Goal: Task Accomplishment & Management: Manage account settings

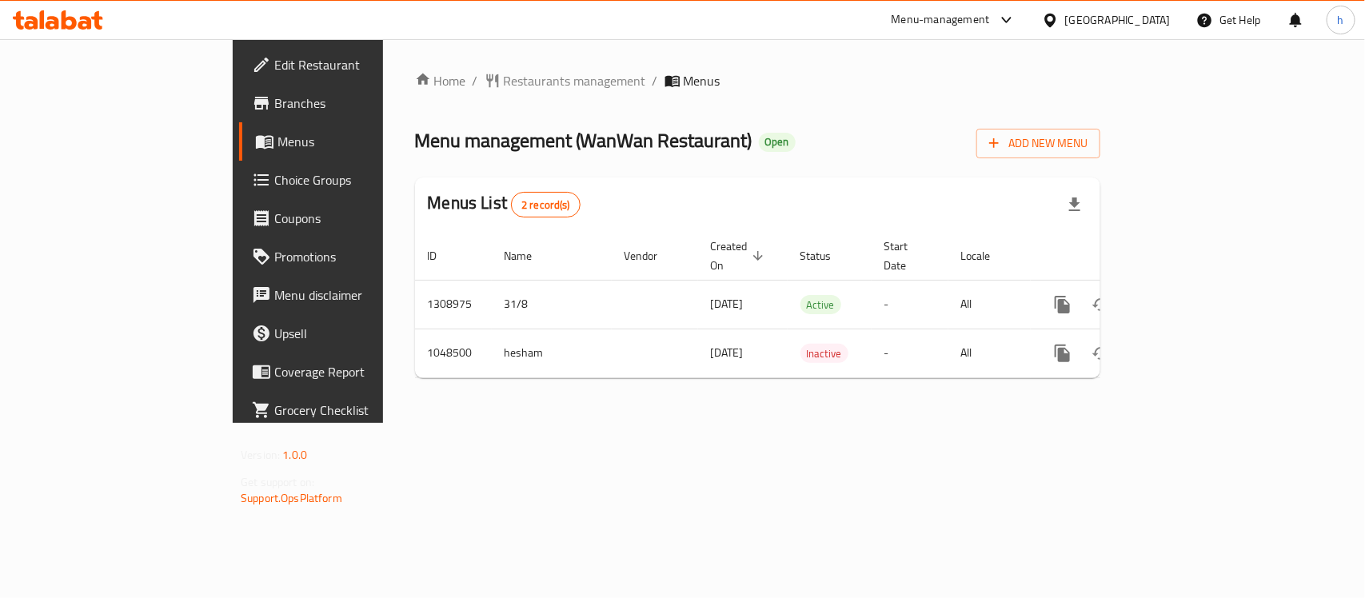
click at [1125, 18] on div "[GEOGRAPHIC_DATA]" at bounding box center [1118, 20] width 106 height 18
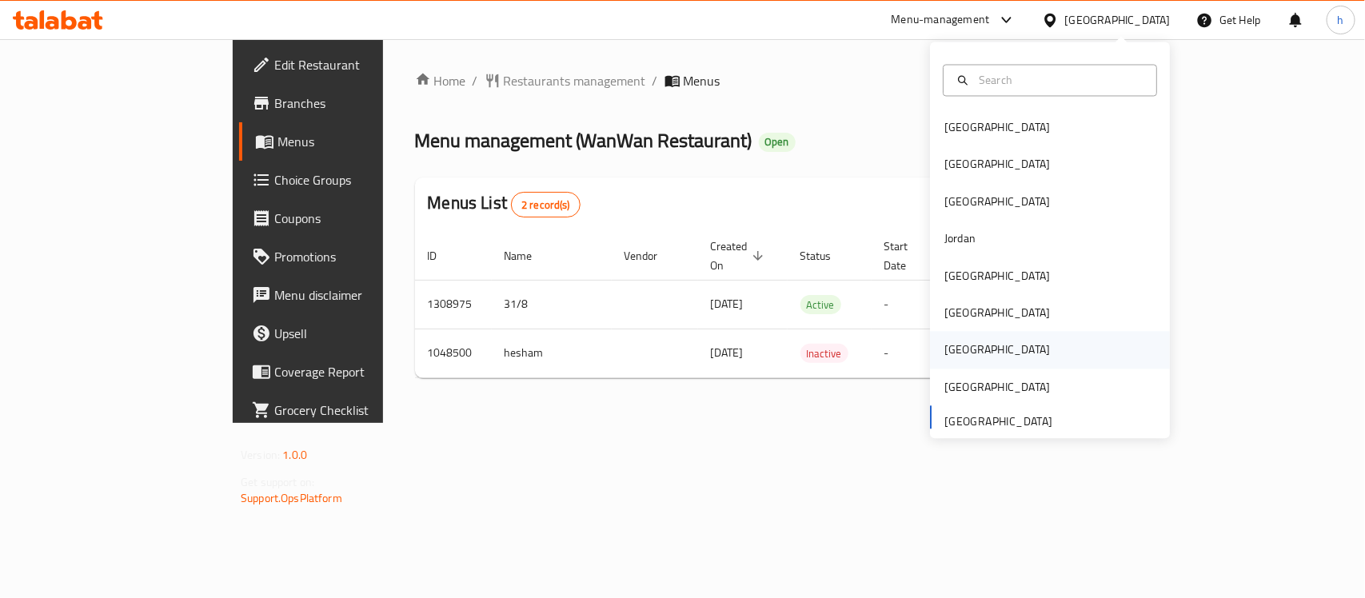
click at [964, 354] on div "[GEOGRAPHIC_DATA]" at bounding box center [997, 350] width 131 height 37
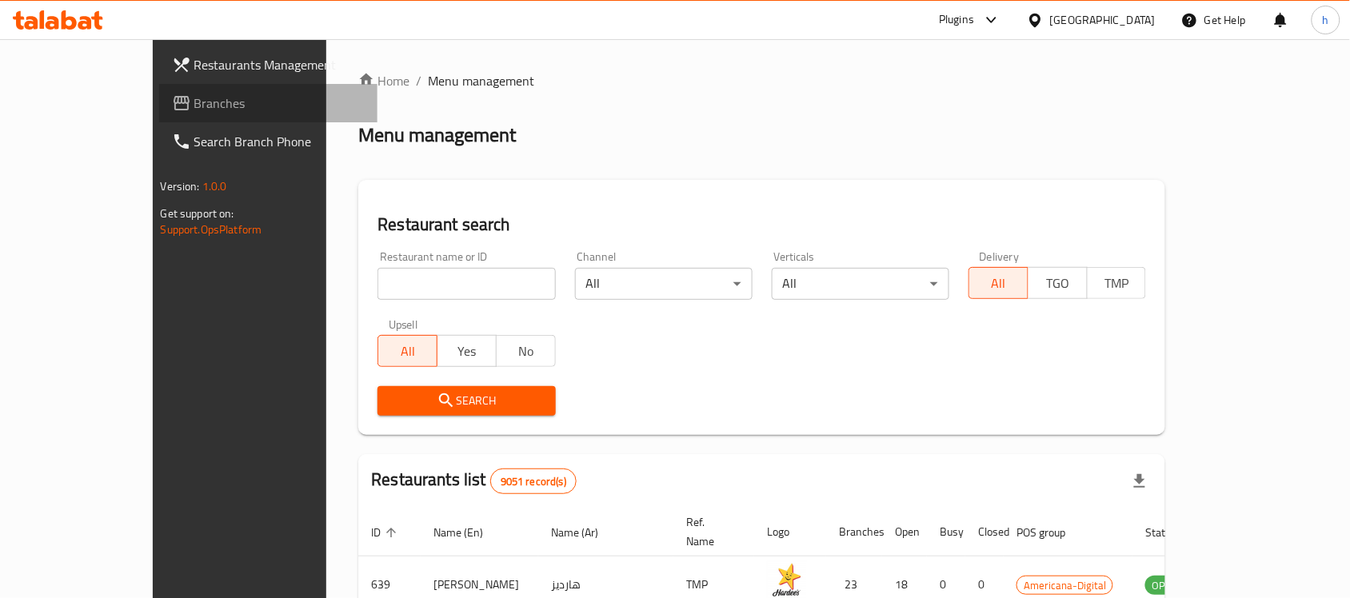
click at [194, 101] on span "Branches" at bounding box center [279, 103] width 171 height 19
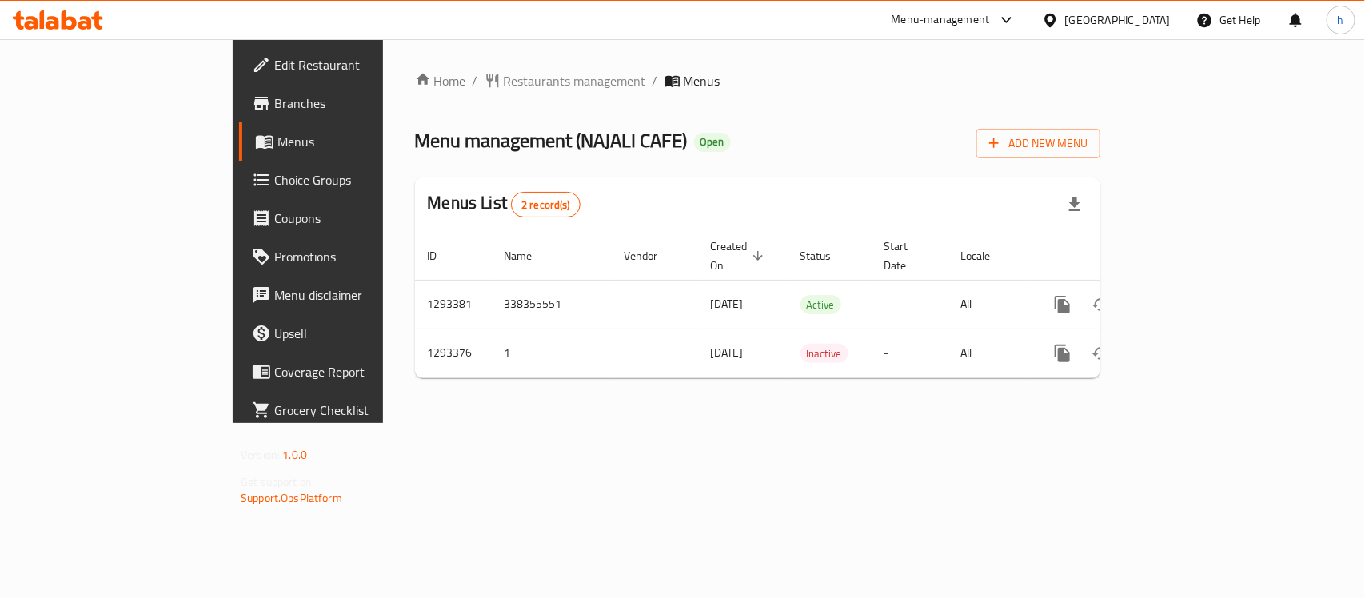
click at [1152, 14] on div "[GEOGRAPHIC_DATA]" at bounding box center [1118, 20] width 106 height 18
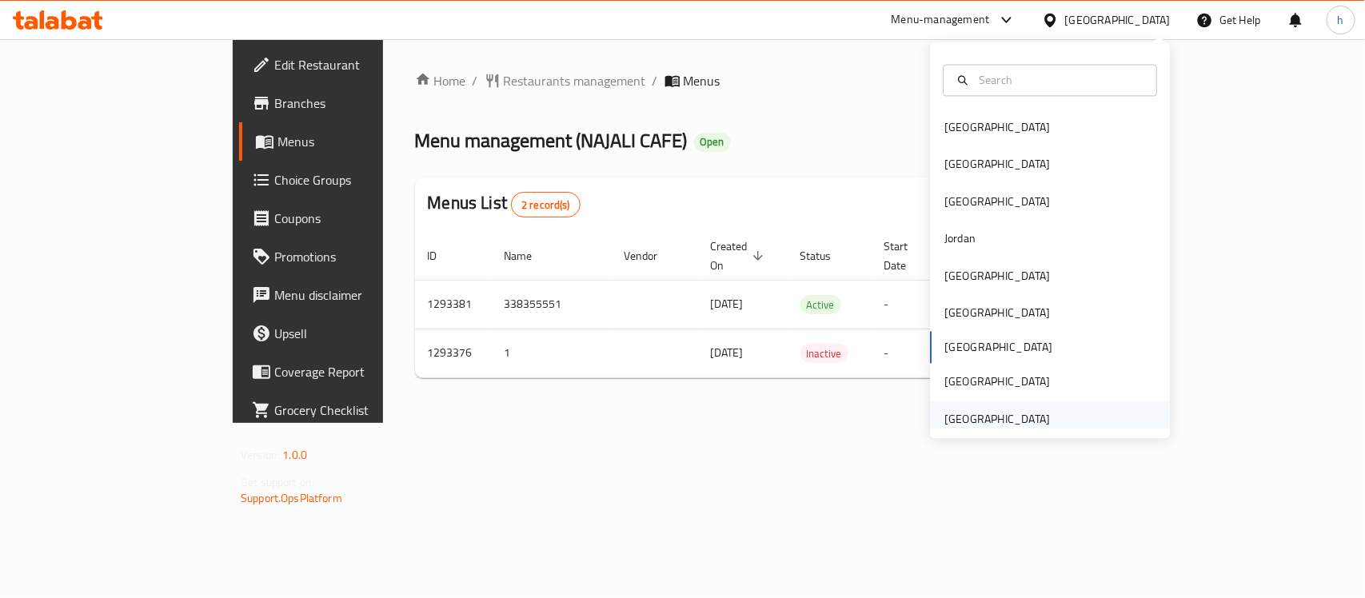
click at [1041, 417] on div "[GEOGRAPHIC_DATA]" at bounding box center [997, 419] width 131 height 37
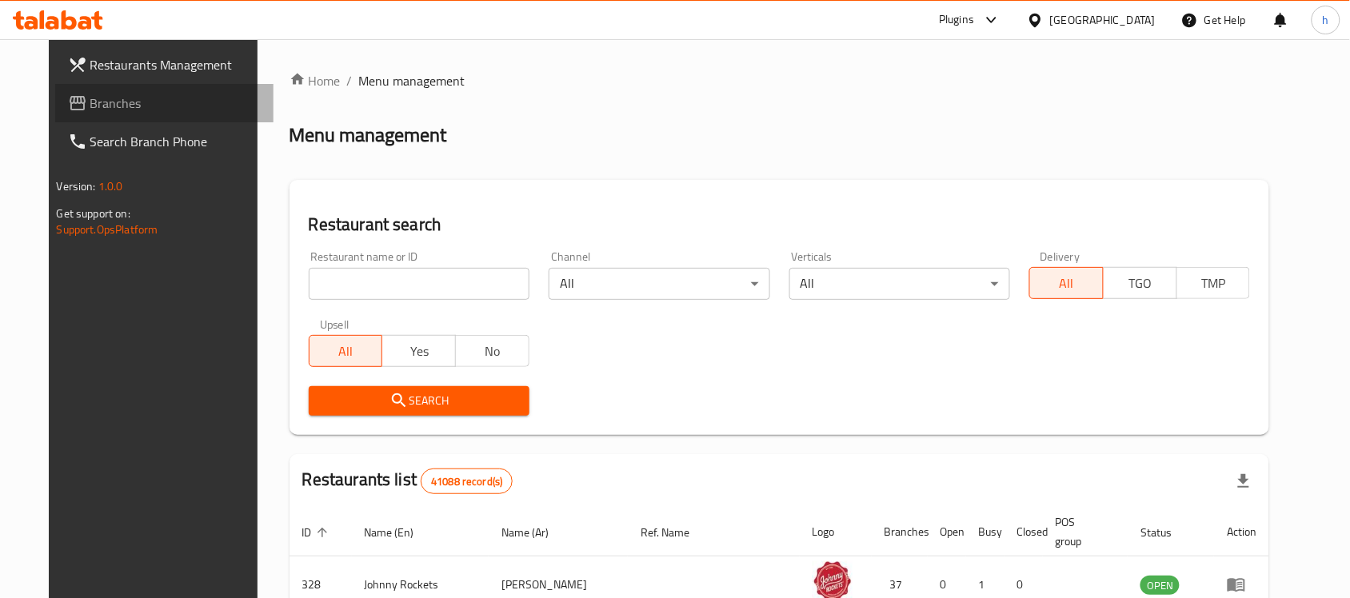
click at [90, 102] on span "Branches" at bounding box center [175, 103] width 171 height 19
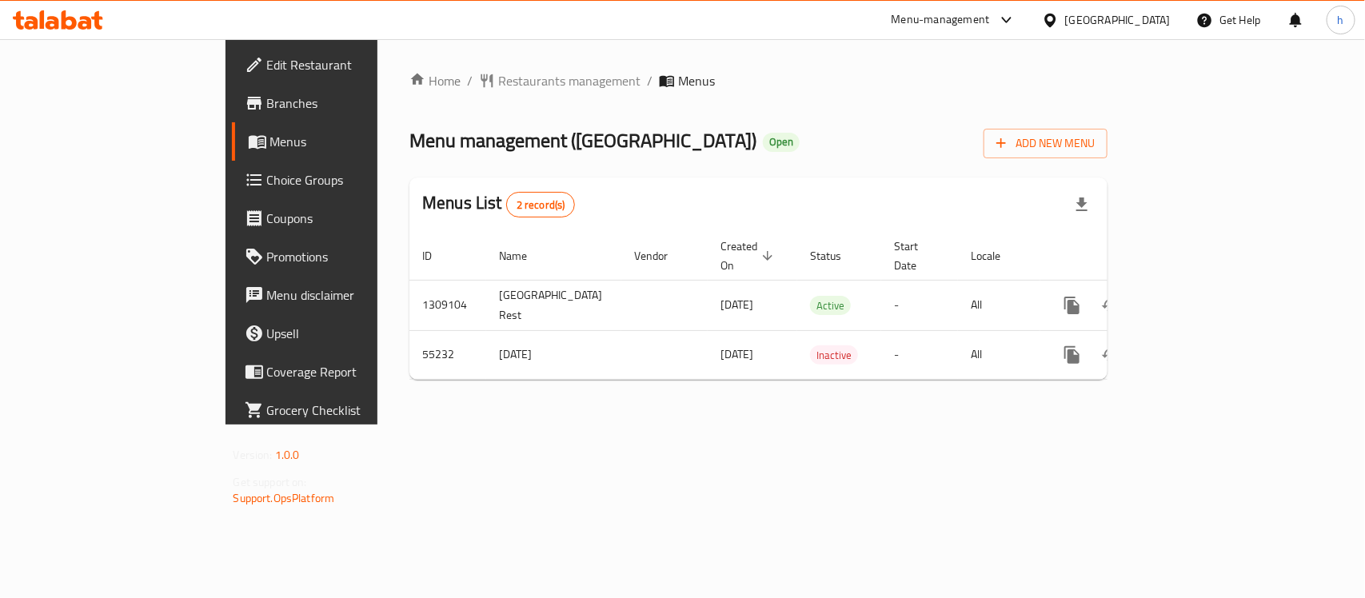
click at [856, 133] on div "Menu management ( Karachi Palace Restaurant ) Open Add New Menu" at bounding box center [758, 140] width 698 height 36
click at [1102, 9] on div "[GEOGRAPHIC_DATA]" at bounding box center [1106, 20] width 154 height 38
click at [1106, 25] on div "[GEOGRAPHIC_DATA]" at bounding box center [1118, 20] width 106 height 18
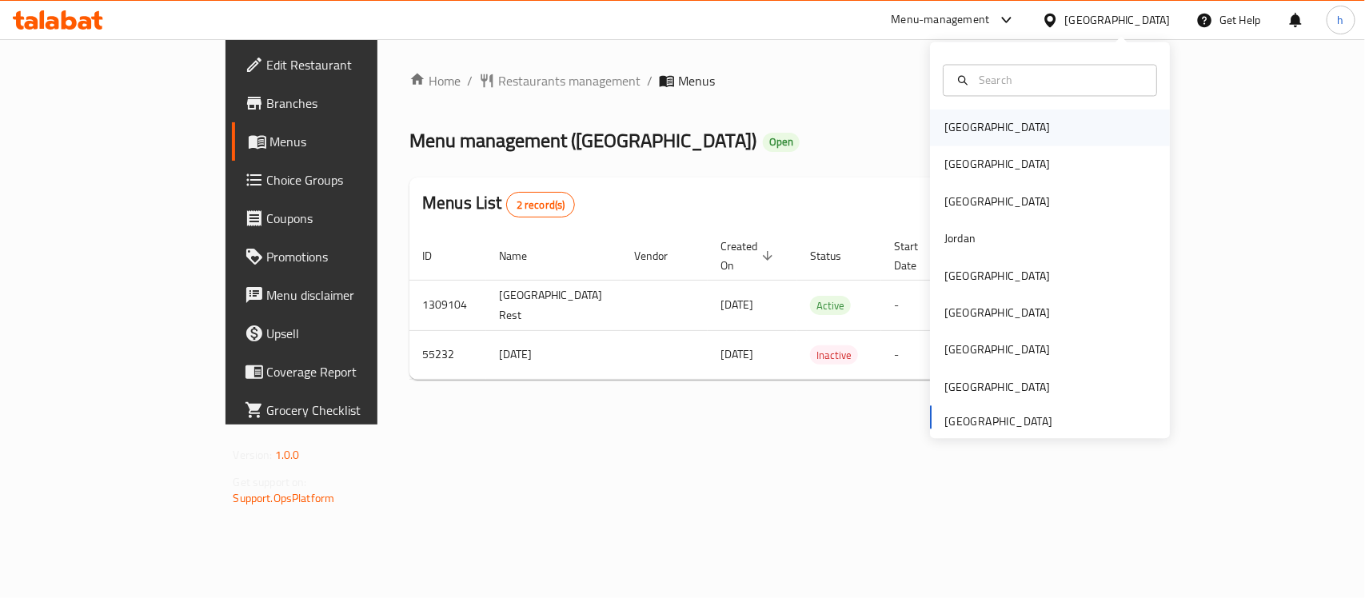
click at [980, 130] on div "[GEOGRAPHIC_DATA]" at bounding box center [1050, 128] width 240 height 37
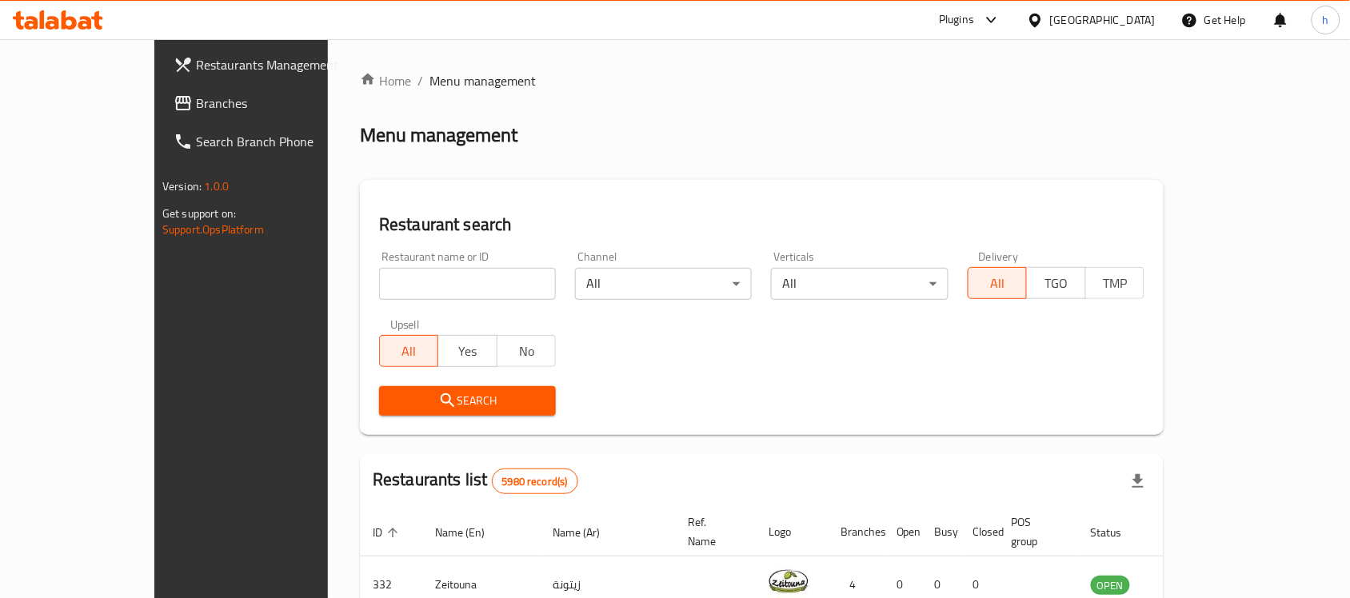
click at [1133, 21] on div "[GEOGRAPHIC_DATA]" at bounding box center [1103, 20] width 106 height 18
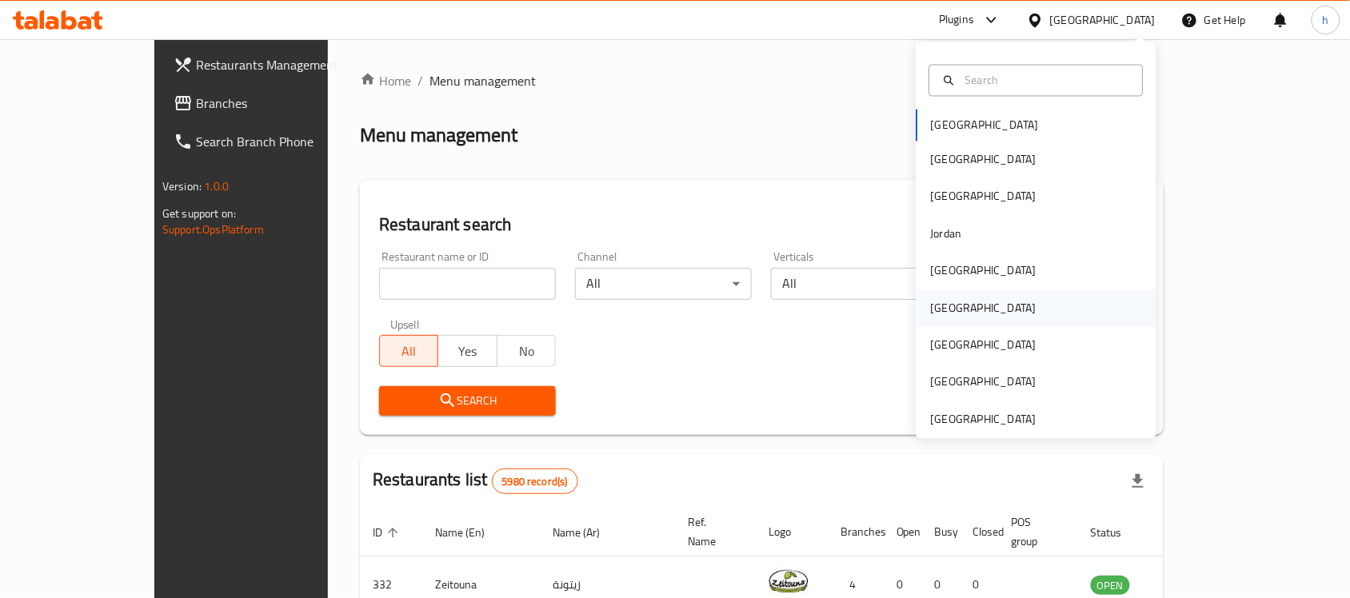
click at [931, 304] on div "[GEOGRAPHIC_DATA]" at bounding box center [984, 308] width 106 height 18
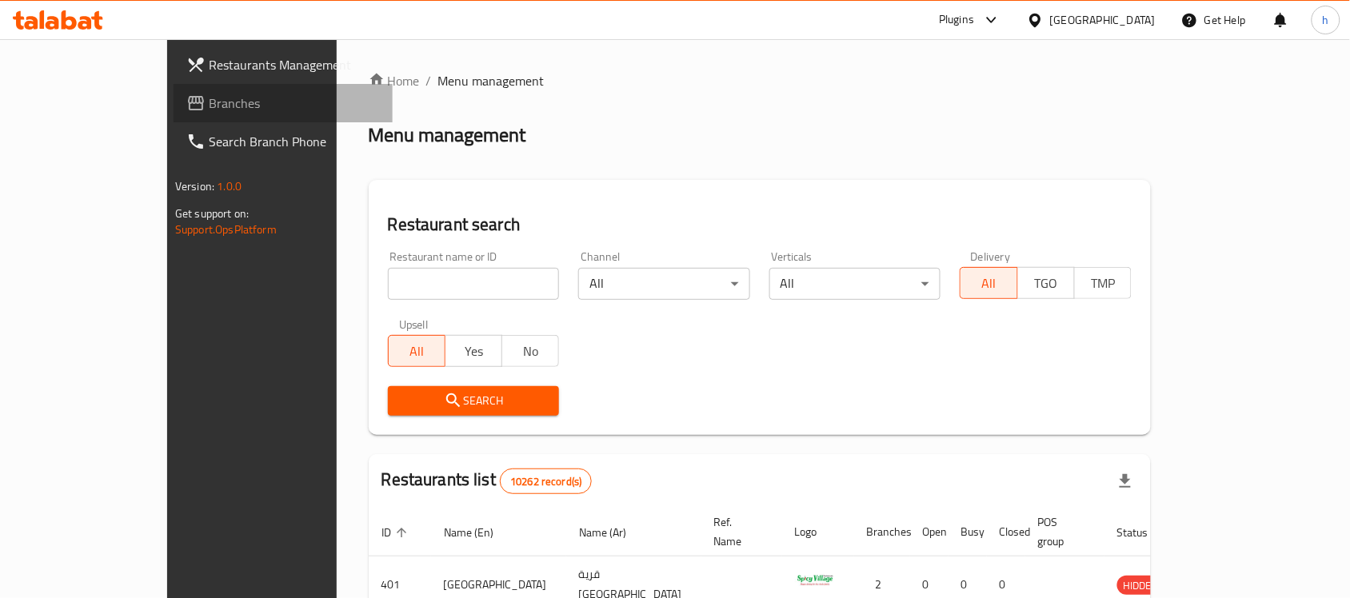
click at [209, 96] on span "Branches" at bounding box center [294, 103] width 171 height 19
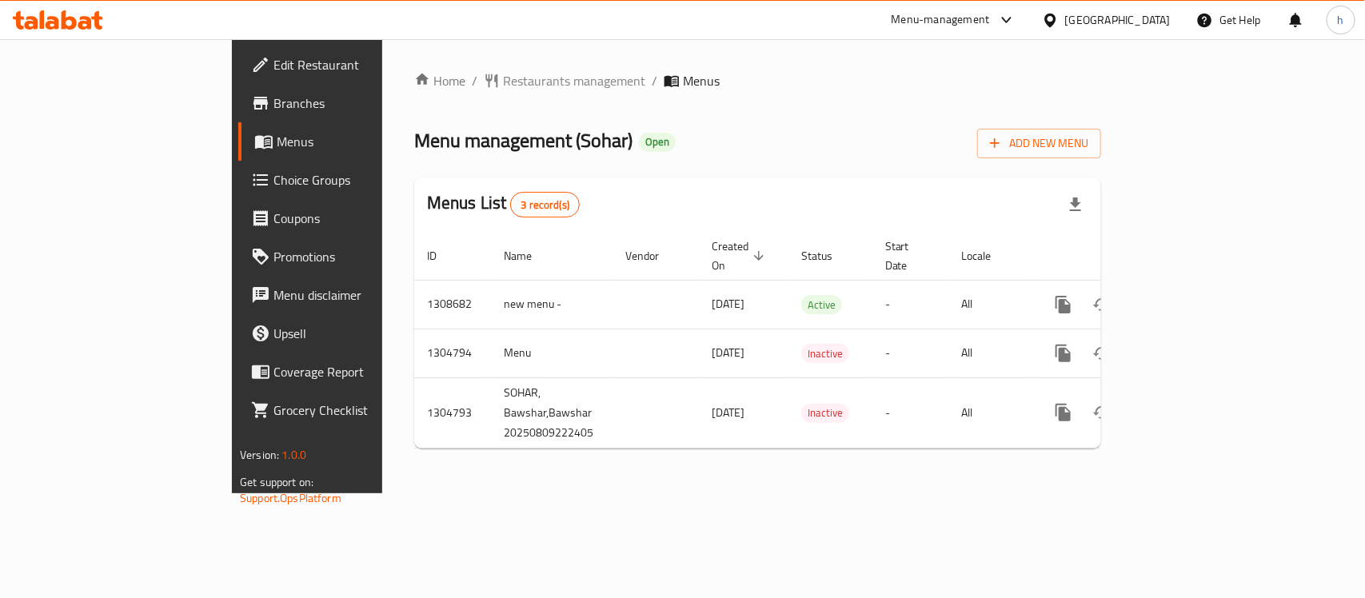
click at [1065, 13] on div at bounding box center [1053, 20] width 23 height 18
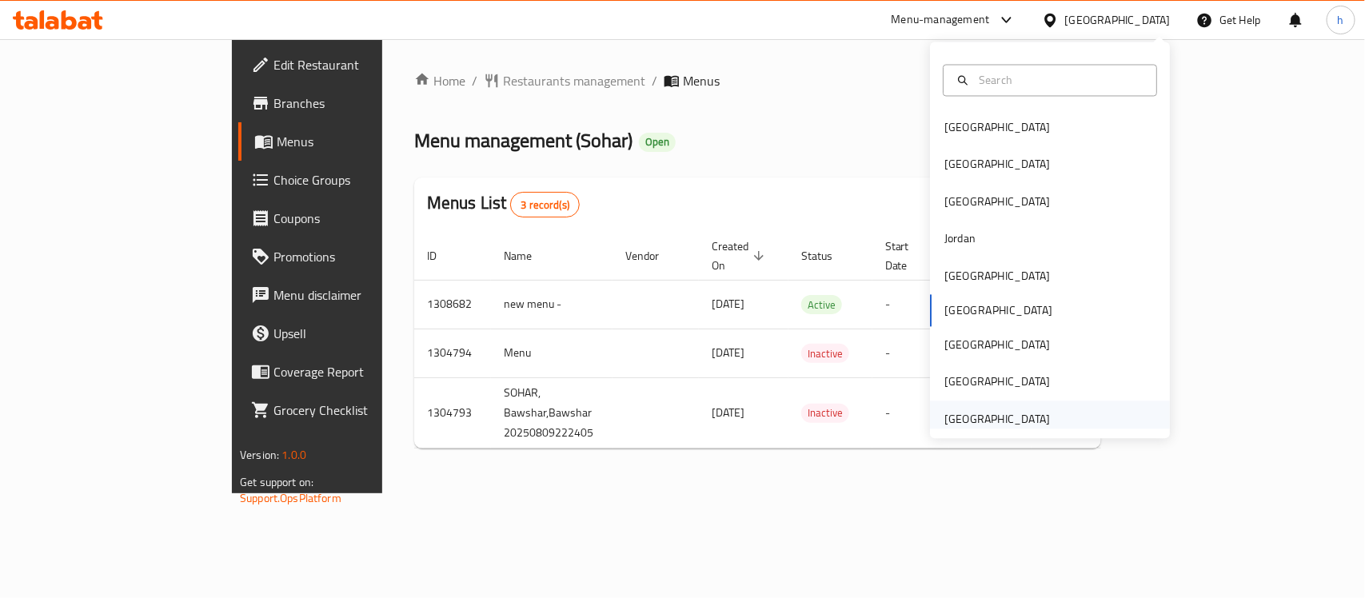
click at [1028, 414] on div "[GEOGRAPHIC_DATA]" at bounding box center [997, 419] width 106 height 18
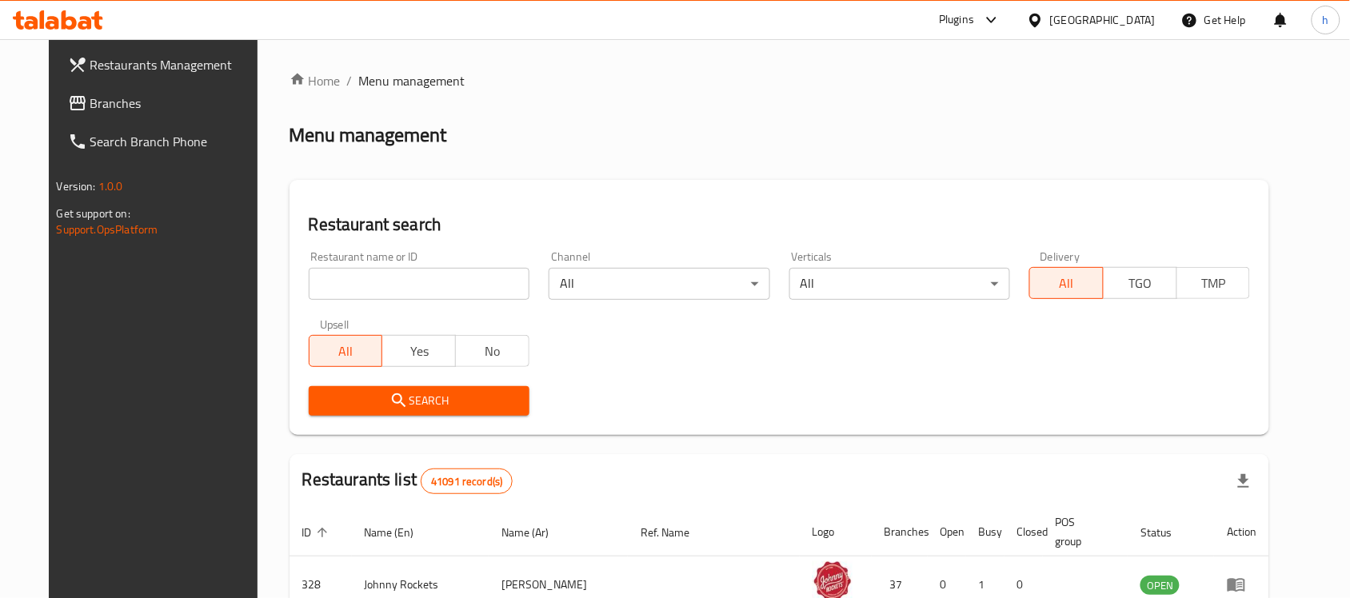
click at [70, 108] on div "Restaurants Management Branches Search Branch Phone Version: 1.0.0 Get support …" at bounding box center [675, 563] width 1253 height 1049
click at [90, 100] on span "Branches" at bounding box center [175, 103] width 171 height 19
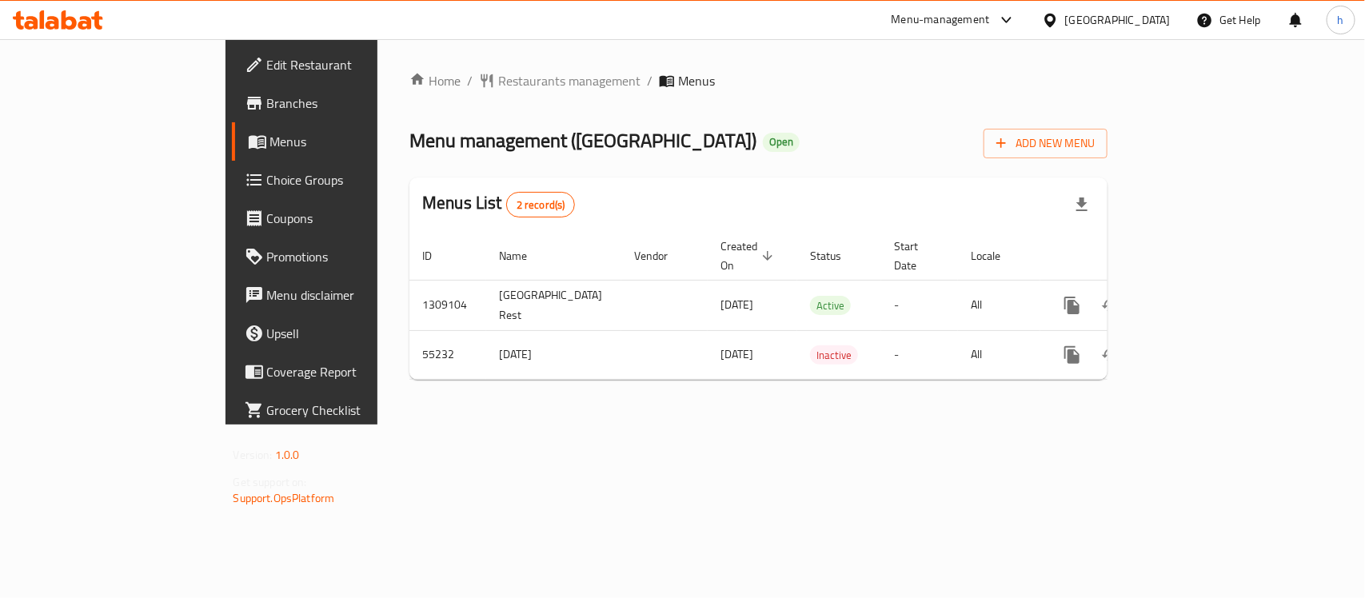
click at [465, 409] on div "Home / Restaurants management / Menus Menu management ( Karachi Palace Restaura…" at bounding box center [758, 231] width 762 height 385
click at [1116, 20] on div "[GEOGRAPHIC_DATA]" at bounding box center [1118, 20] width 106 height 18
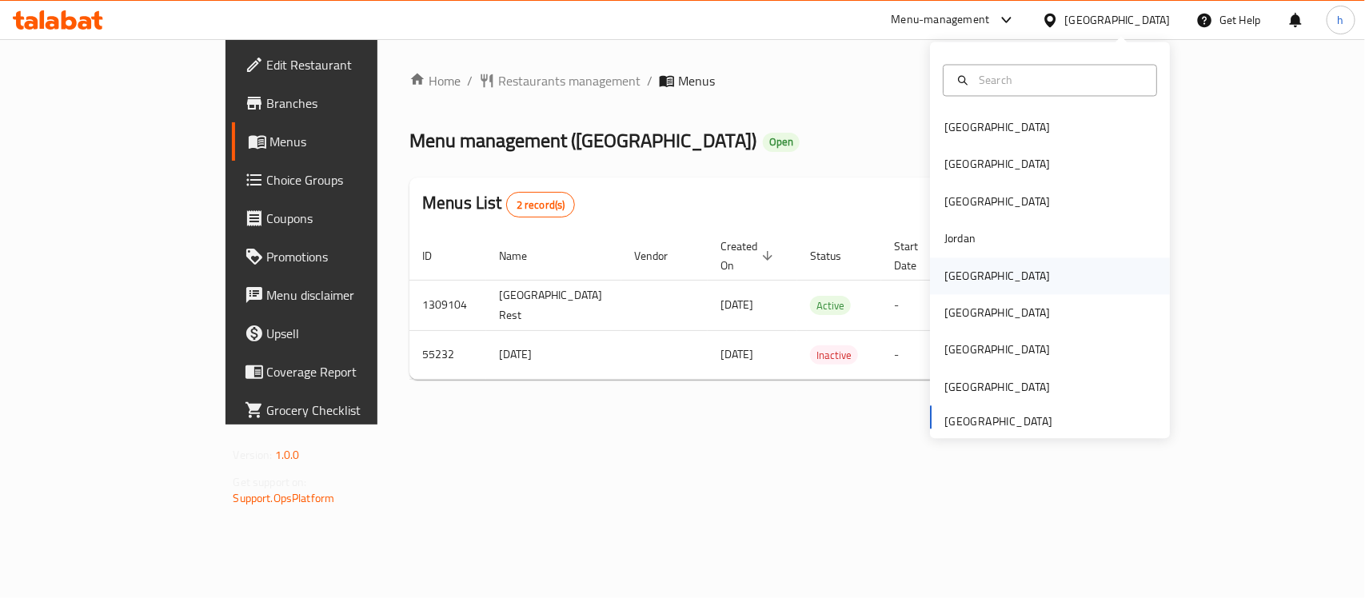
click at [980, 278] on div "[GEOGRAPHIC_DATA]" at bounding box center [1050, 275] width 240 height 37
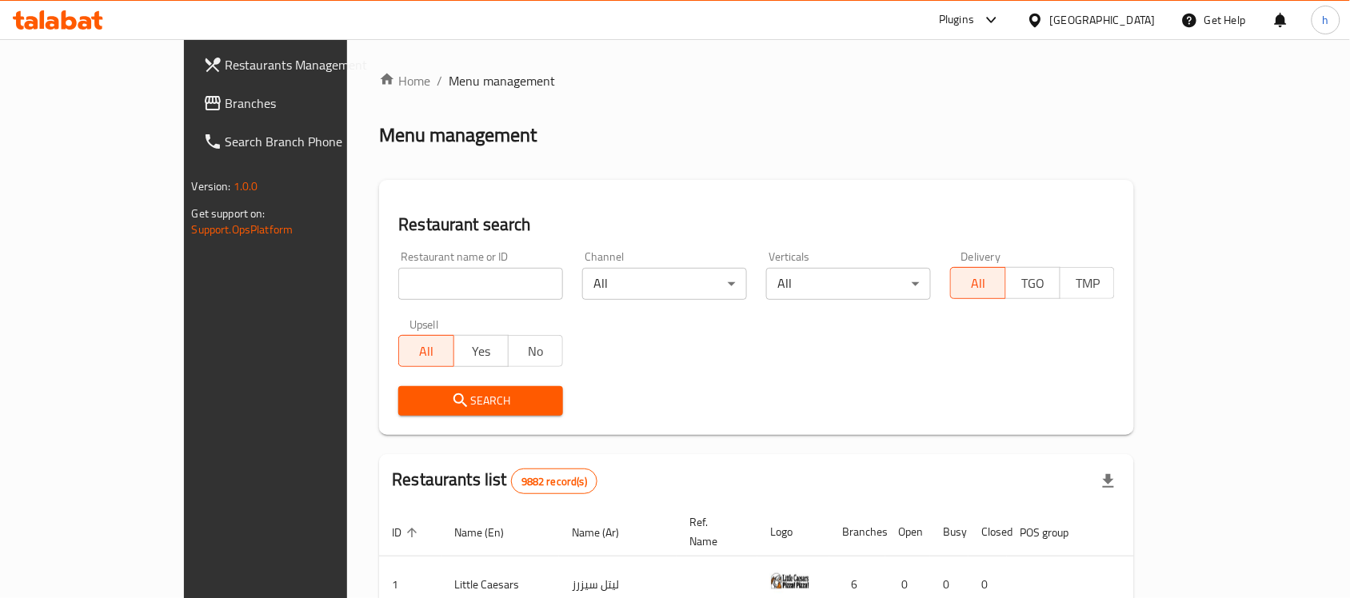
click at [226, 98] on span "Branches" at bounding box center [311, 103] width 171 height 19
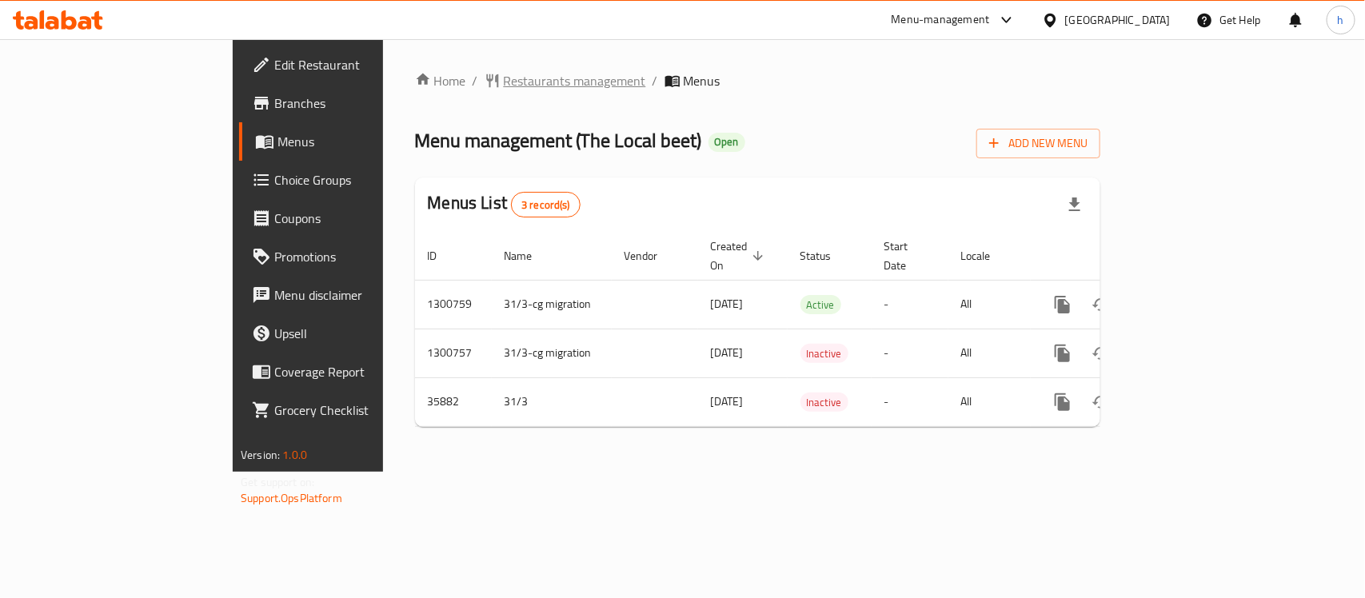
click at [504, 76] on span "Restaurants management" at bounding box center [575, 80] width 142 height 19
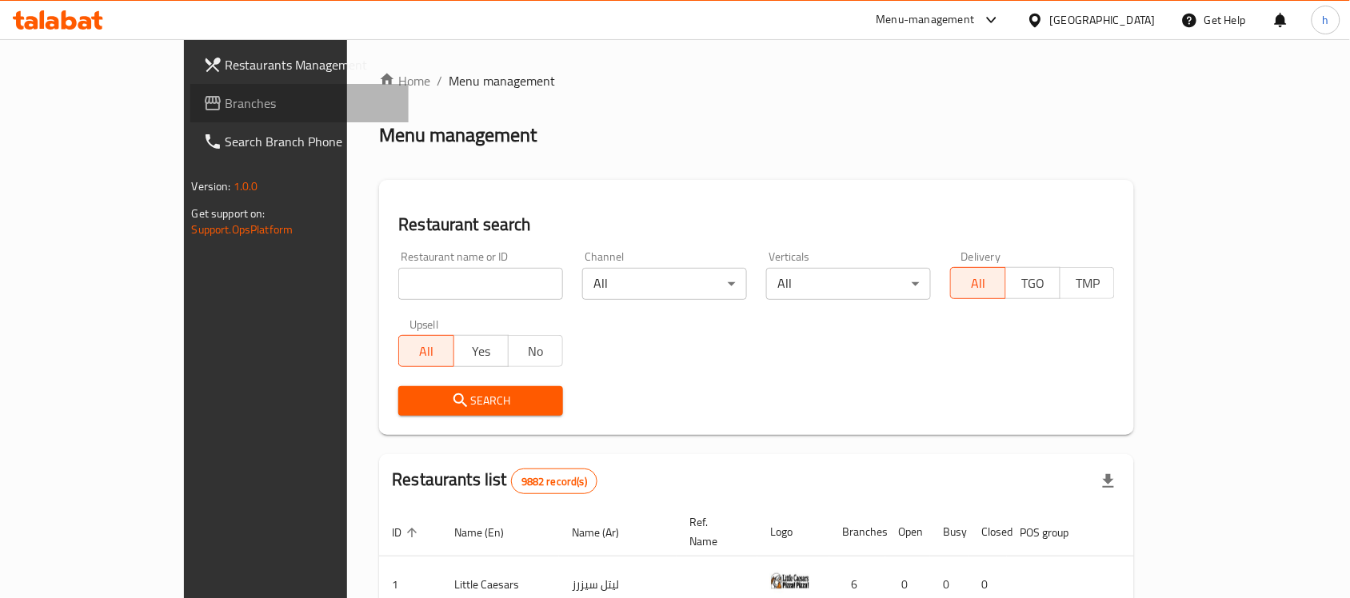
click at [226, 102] on span "Branches" at bounding box center [311, 103] width 171 height 19
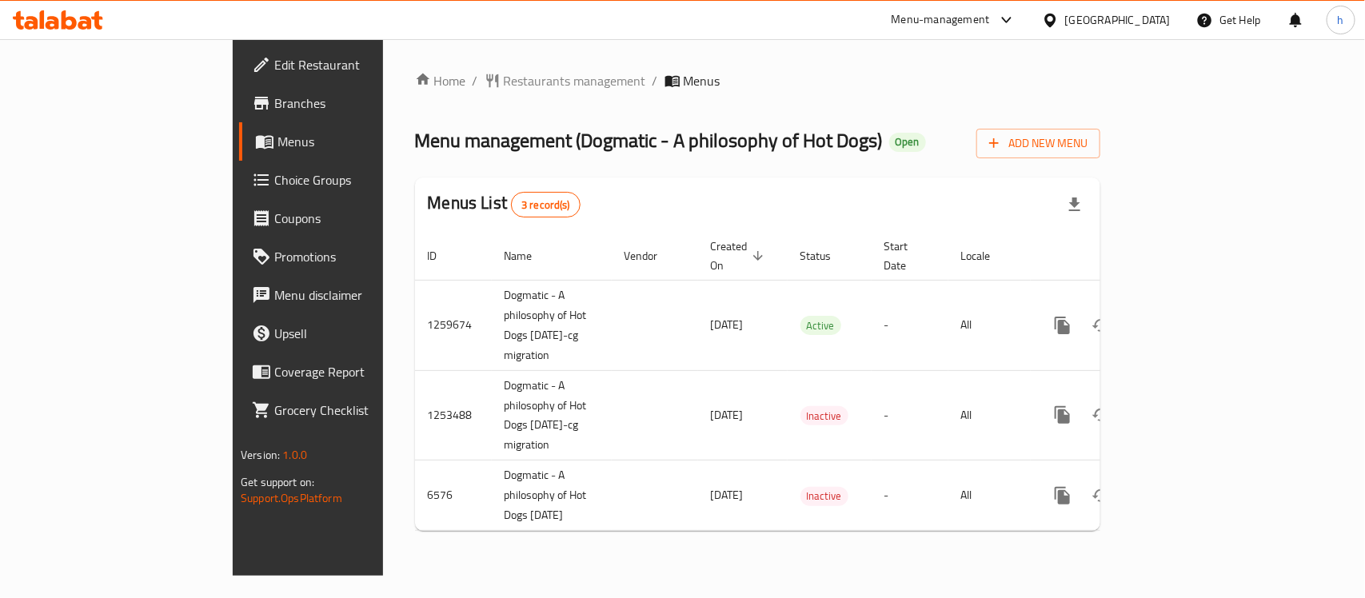
click at [1149, 12] on div "[GEOGRAPHIC_DATA]" at bounding box center [1118, 20] width 106 height 18
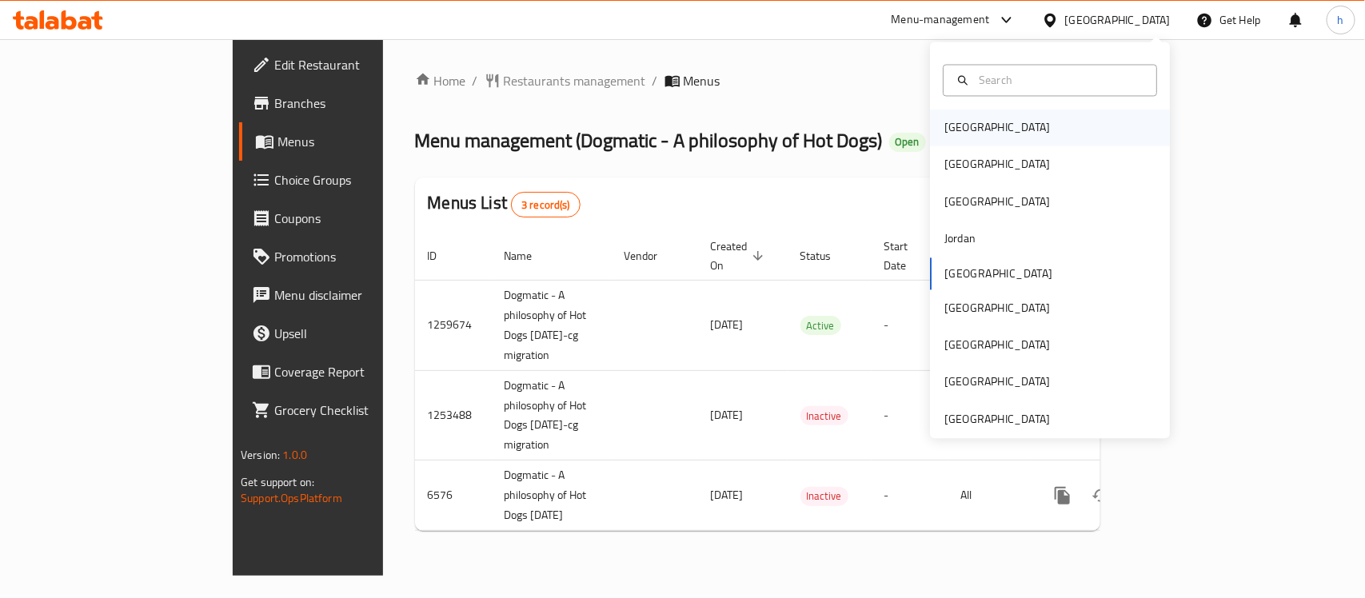
click at [972, 141] on div "[GEOGRAPHIC_DATA]" at bounding box center [997, 128] width 131 height 37
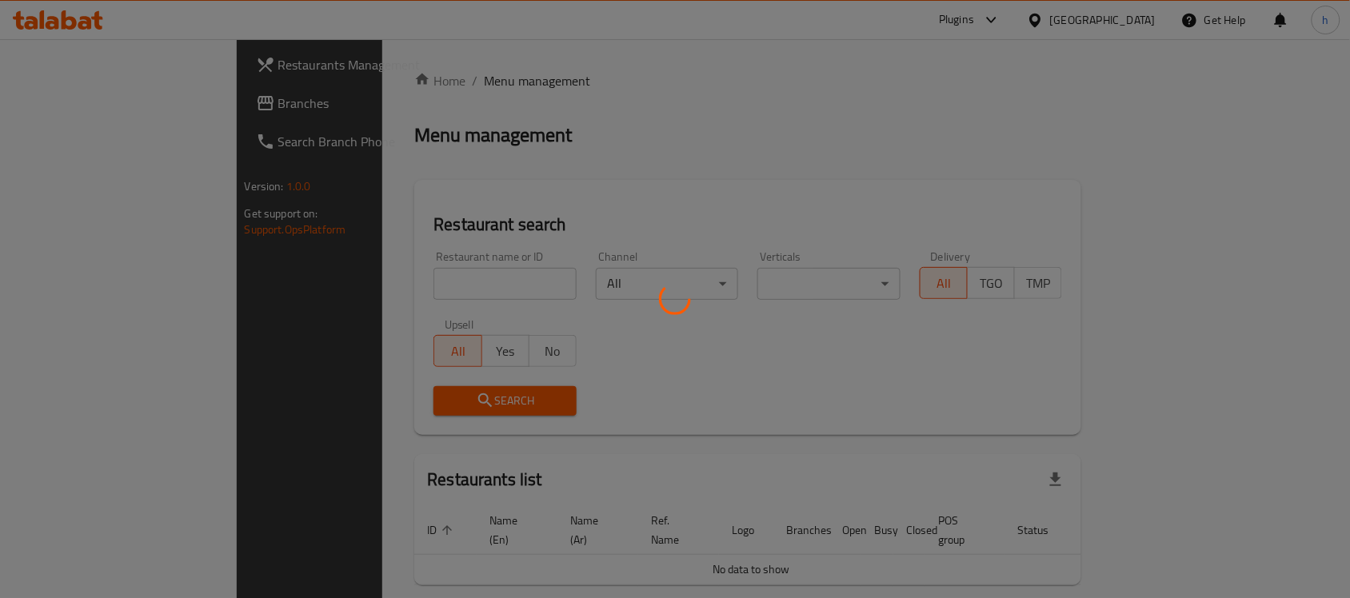
click at [68, 102] on div at bounding box center [675, 299] width 1350 height 598
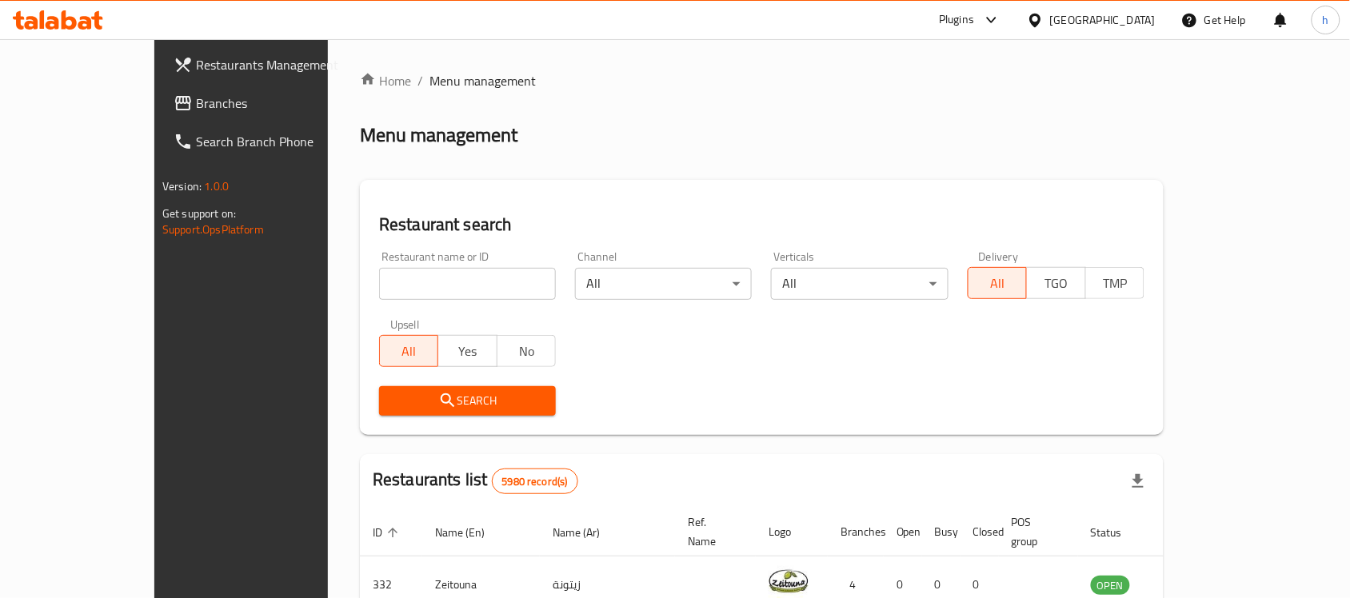
click at [196, 102] on span "Branches" at bounding box center [281, 103] width 171 height 19
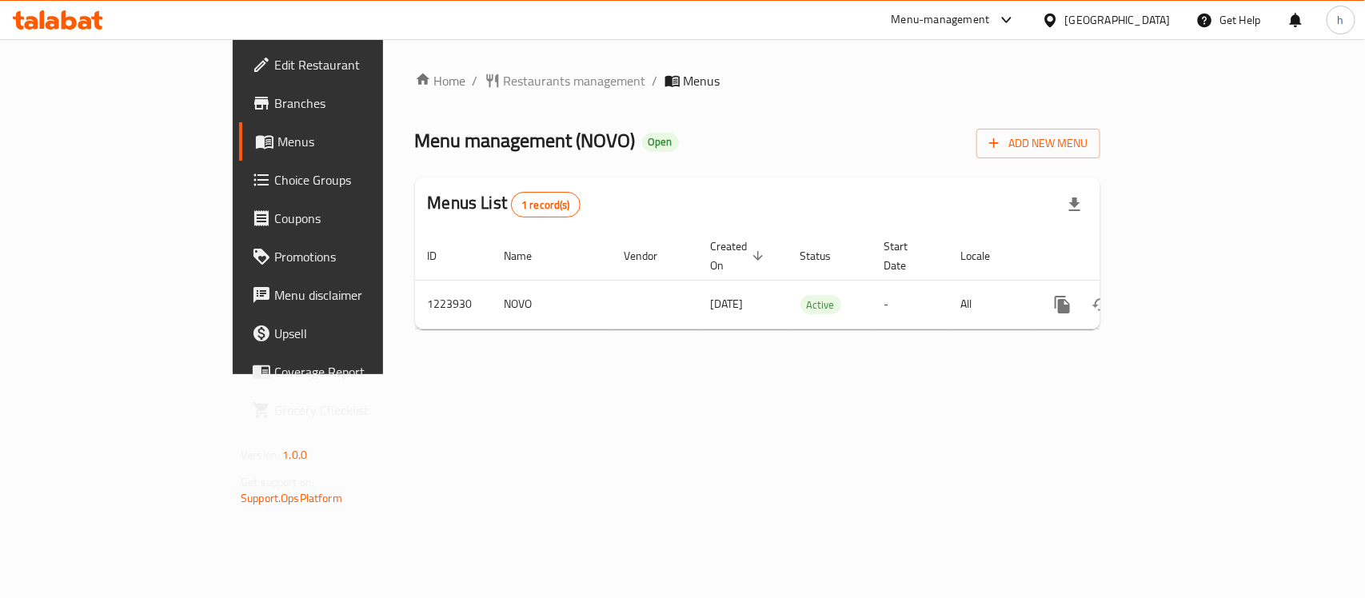
click at [1136, 26] on div "[GEOGRAPHIC_DATA]" at bounding box center [1118, 20] width 106 height 18
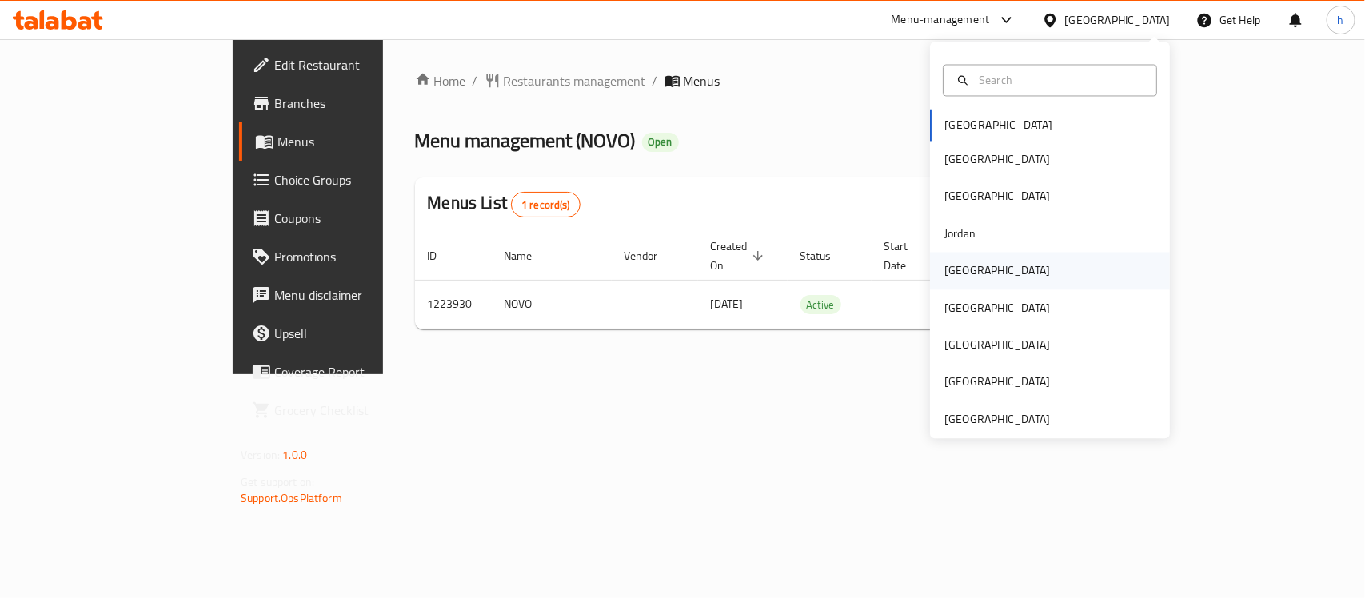
drag, startPoint x: 965, startPoint y: 252, endPoint x: 965, endPoint y: 261, distance: 9.6
click at [965, 261] on div "[GEOGRAPHIC_DATA]" at bounding box center [997, 271] width 131 height 37
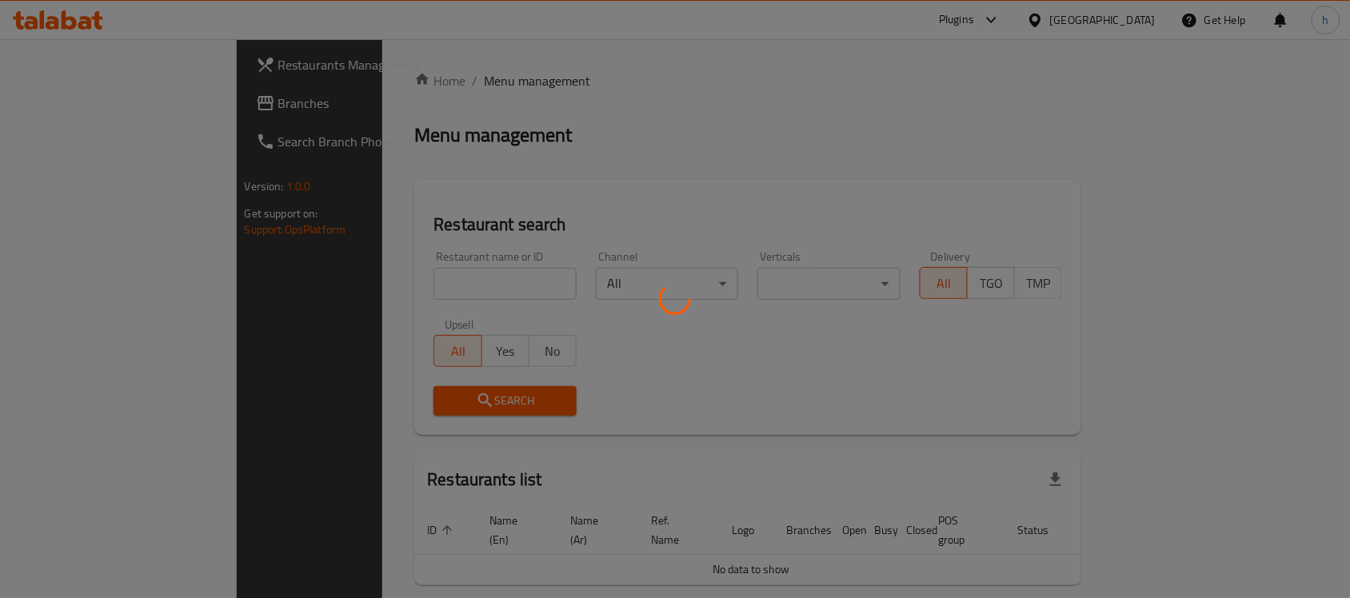
click at [965, 266] on div at bounding box center [675, 299] width 1350 height 598
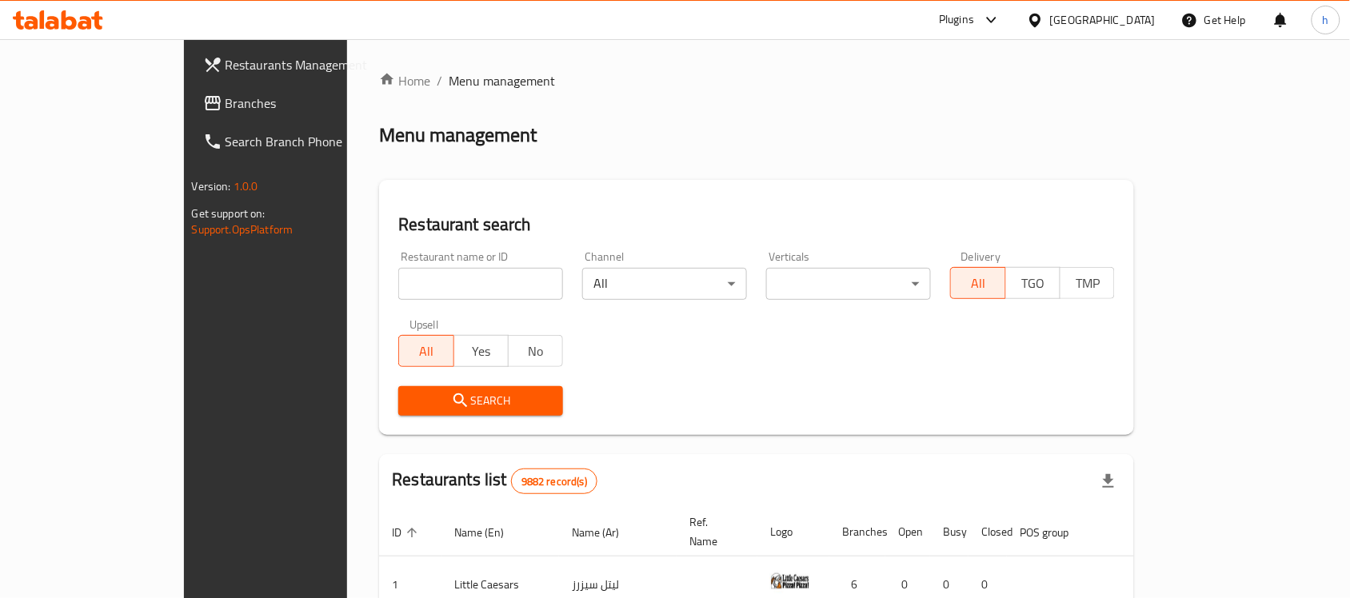
click at [226, 106] on span "Branches" at bounding box center [311, 103] width 171 height 19
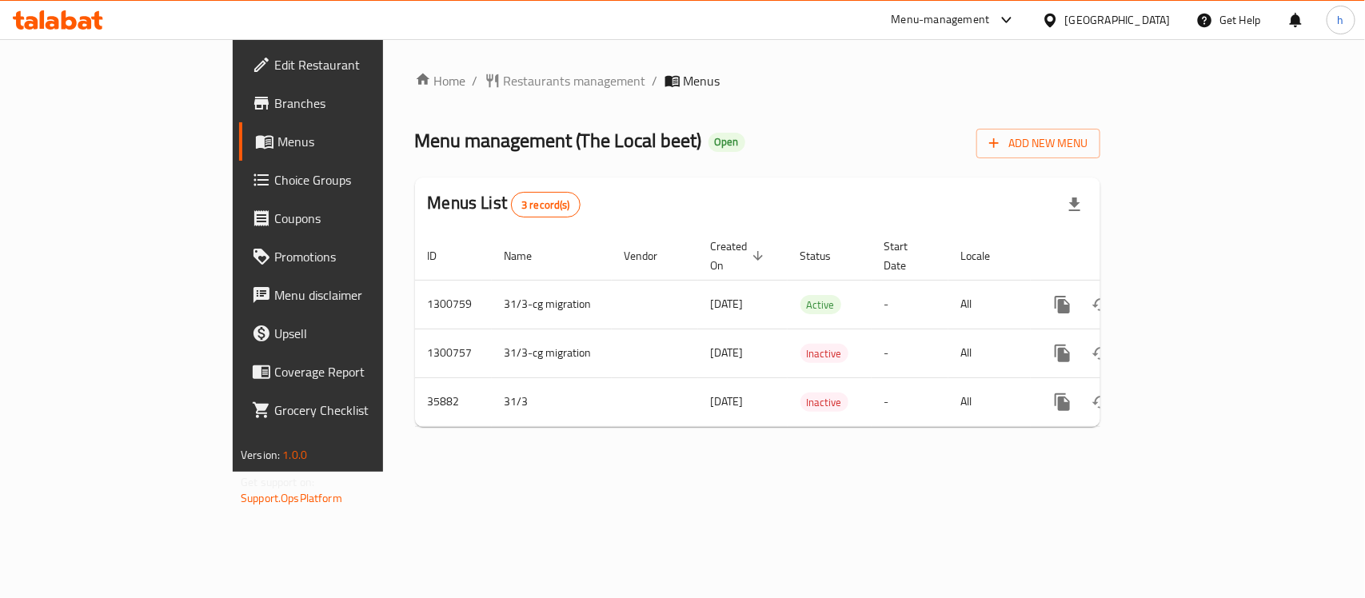
click at [529, 458] on div "Home / Restaurants management / Menus Menu management ( The Local beet ) Open A…" at bounding box center [757, 255] width 749 height 433
click at [1152, 9] on div "Kuwait" at bounding box center [1106, 20] width 154 height 38
click at [1059, 24] on icon at bounding box center [1050, 20] width 17 height 17
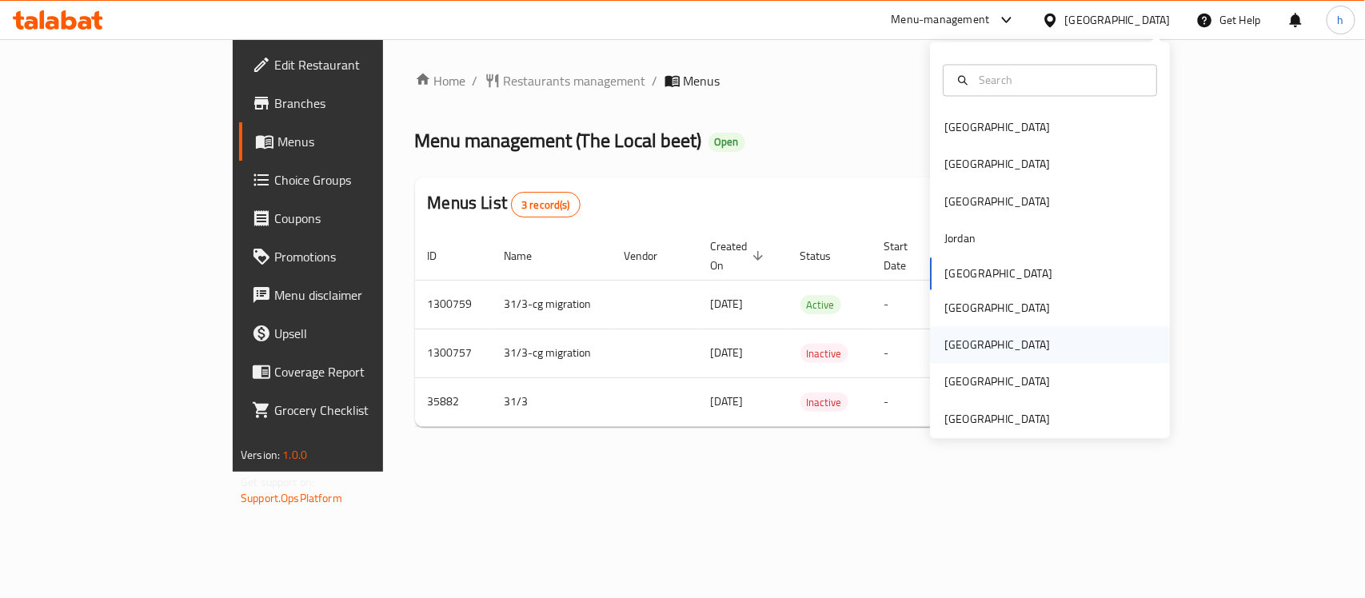
click at [964, 349] on div "[GEOGRAPHIC_DATA]" at bounding box center [997, 345] width 131 height 37
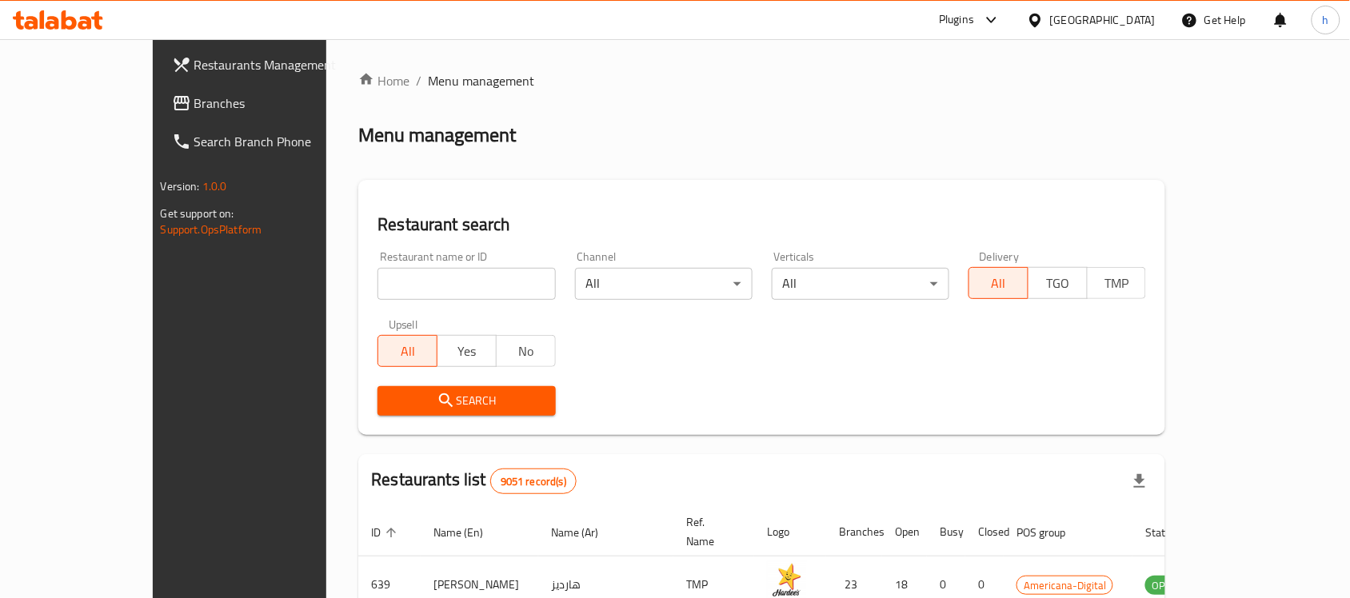
click at [194, 109] on span "Branches" at bounding box center [279, 103] width 171 height 19
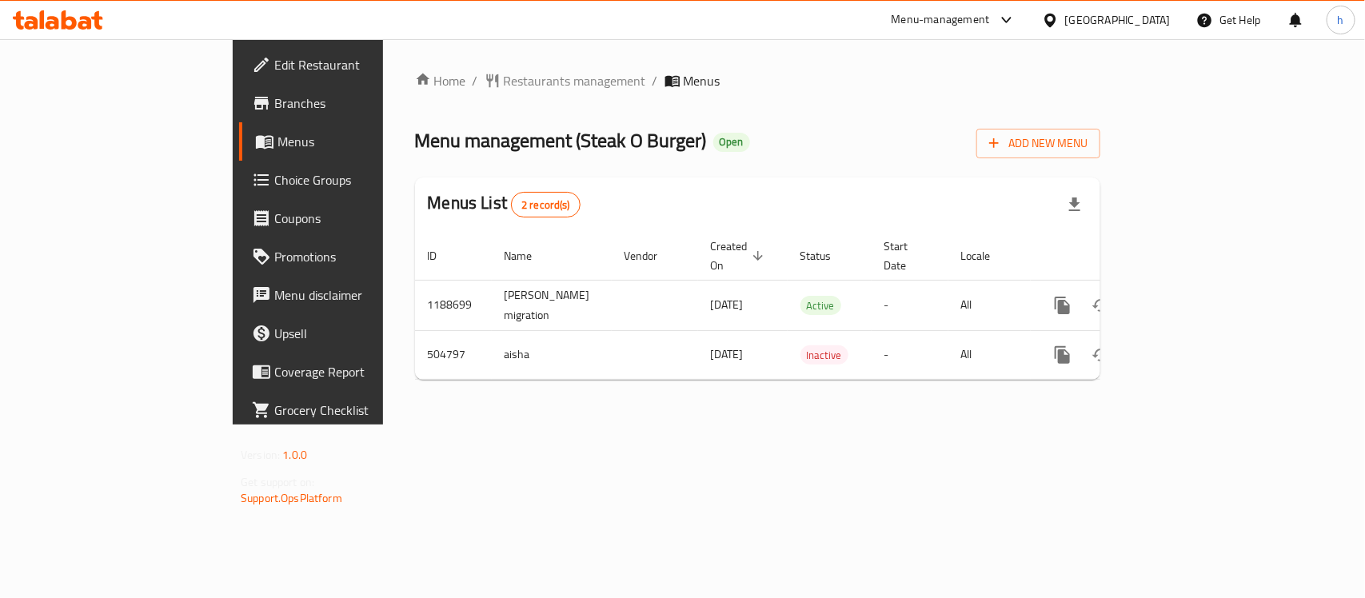
click at [1149, 11] on div "Qatar" at bounding box center [1118, 20] width 106 height 18
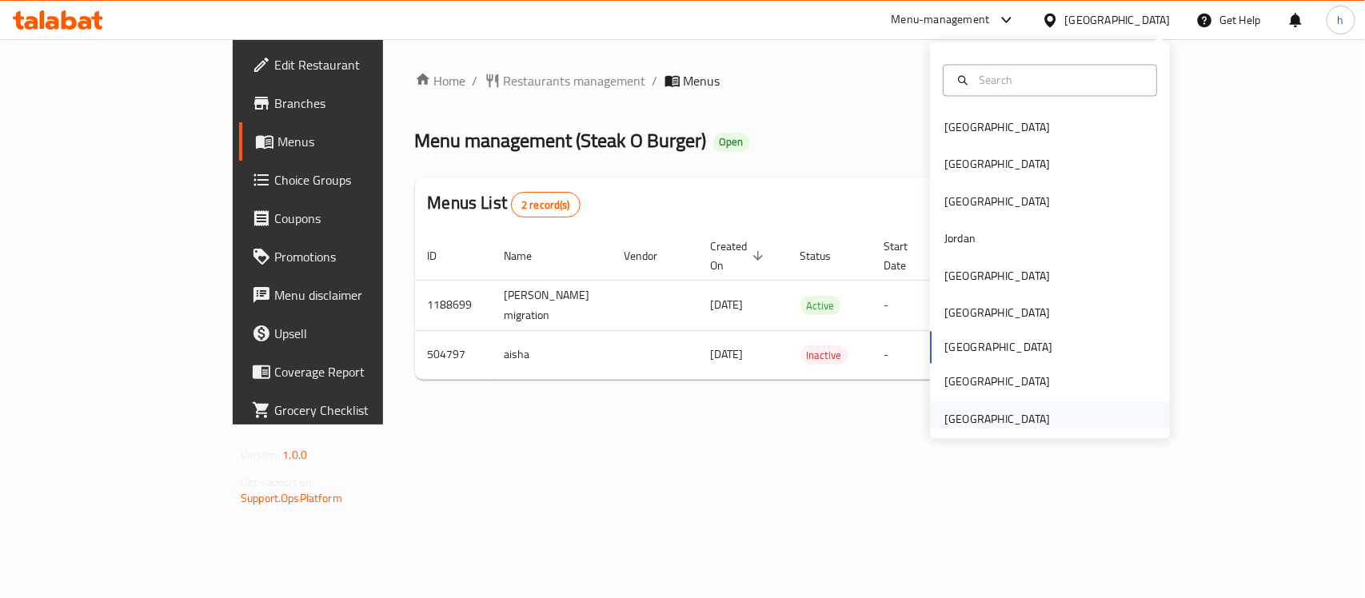
click at [992, 425] on div "[GEOGRAPHIC_DATA]" at bounding box center [997, 419] width 106 height 18
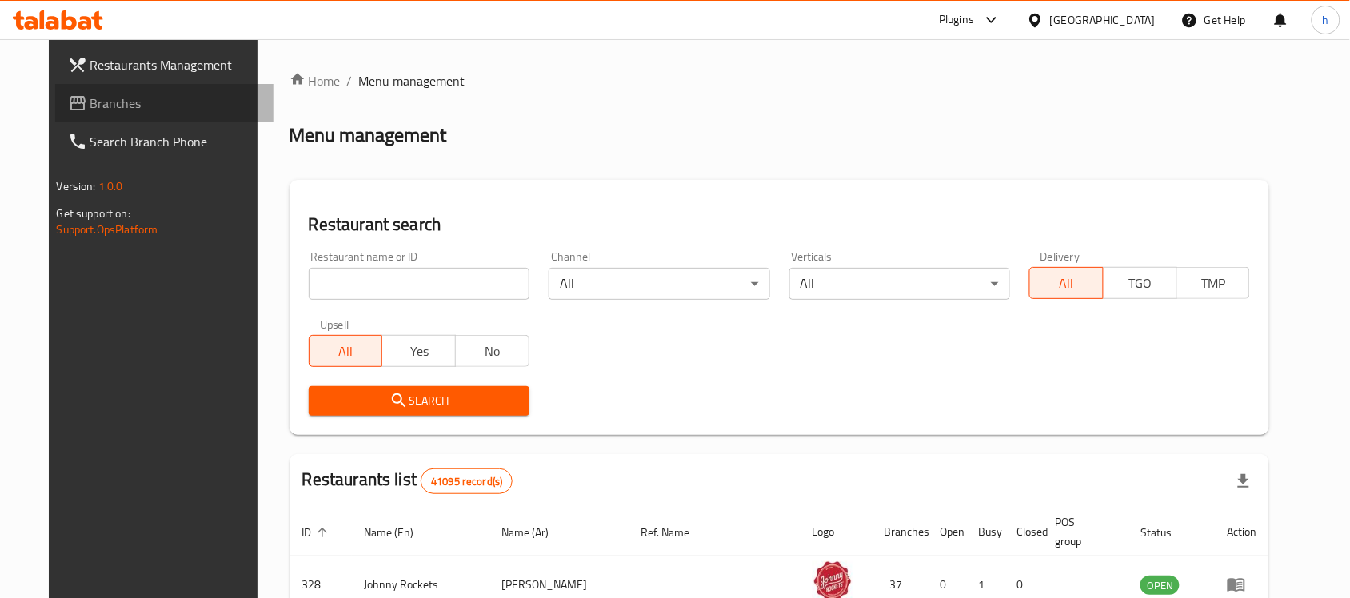
click at [126, 109] on span "Branches" at bounding box center [175, 103] width 171 height 19
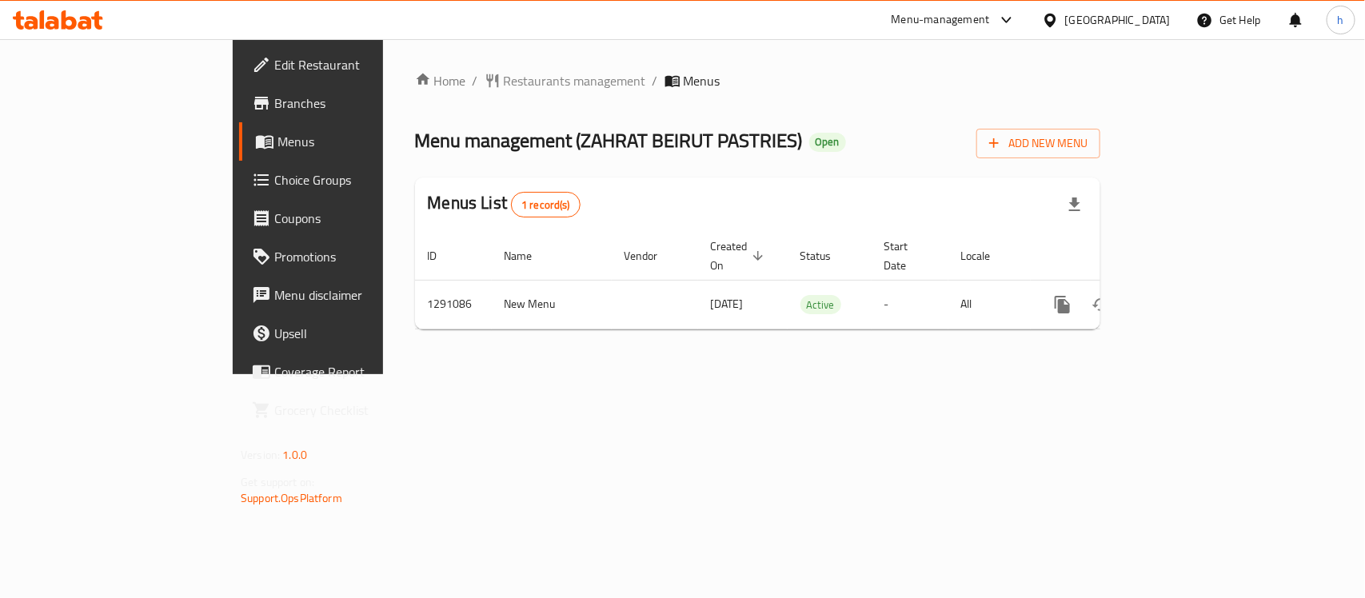
click at [772, 146] on div "Menu management ( ZAHRAT BEIRUT PASTRIES ) Open Add New Menu" at bounding box center [757, 140] width 685 height 36
click at [572, 374] on div "Home / Restaurants management / Menus Menu management ( ZAHRAT BEIRUT PASTRIES …" at bounding box center [757, 206] width 749 height 335
click at [504, 76] on span "Restaurants management" at bounding box center [575, 80] width 142 height 19
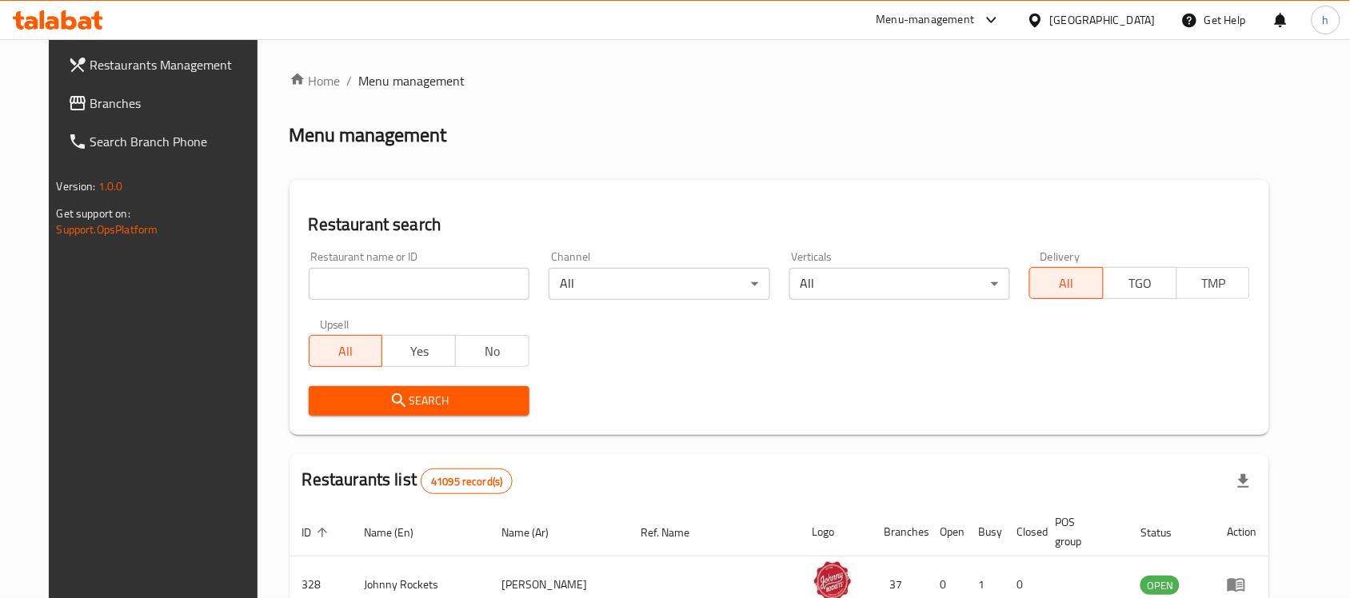
click at [90, 104] on span "Branches" at bounding box center [175, 103] width 171 height 19
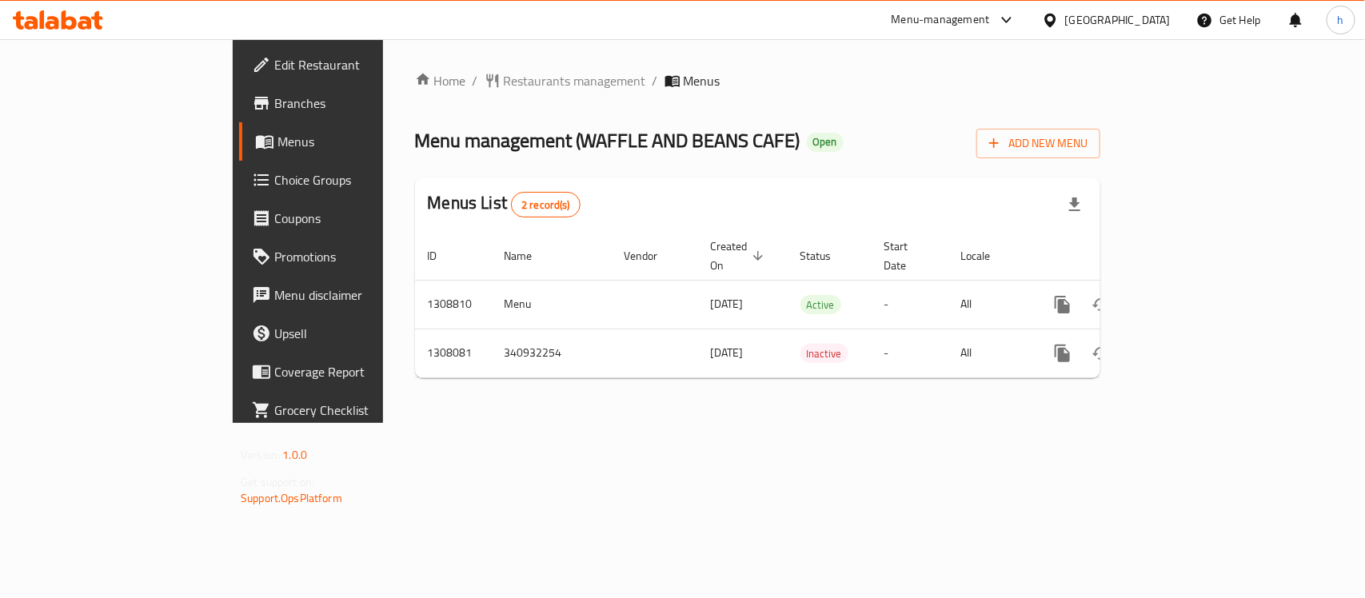
click at [1114, 14] on div "[GEOGRAPHIC_DATA]" at bounding box center [1118, 20] width 106 height 18
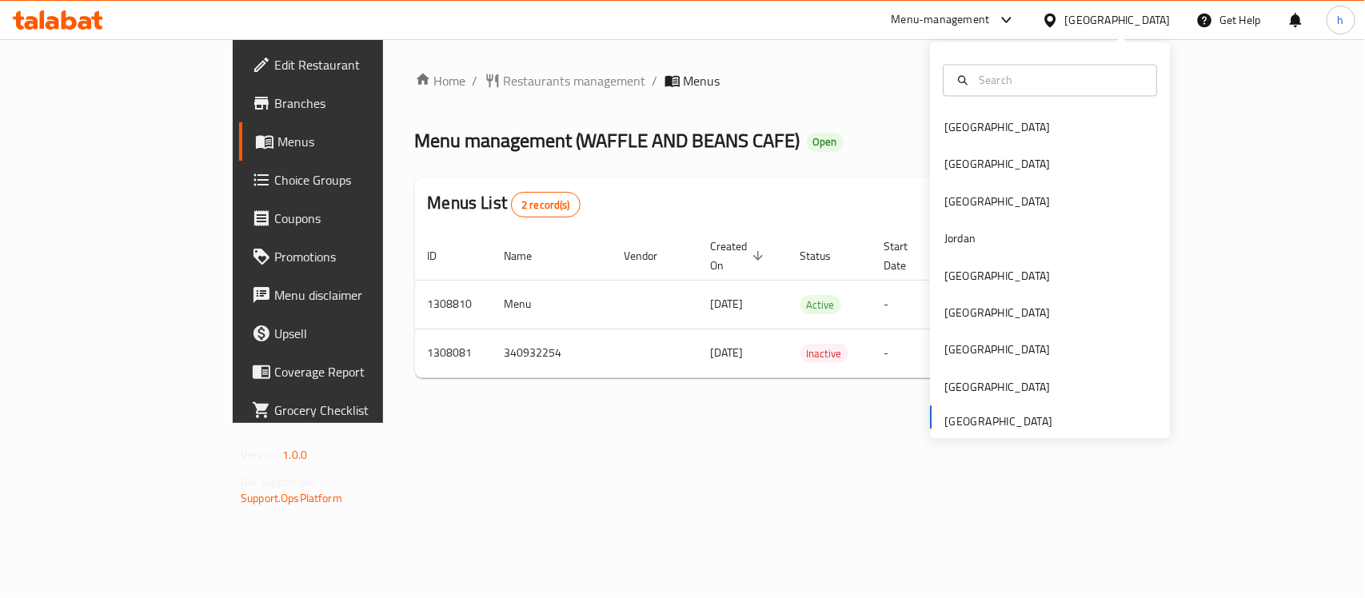
click at [998, 425] on div "Bahrain Egypt Iraq Jordan Kuwait Oman Qatar Saudi Arabia United Arab Emirates" at bounding box center [1050, 274] width 240 height 329
click at [441, 114] on div "Home / Restaurants management / Menus Menu management ( WAFFLE AND BEANS CAFE )…" at bounding box center [757, 231] width 685 height 320
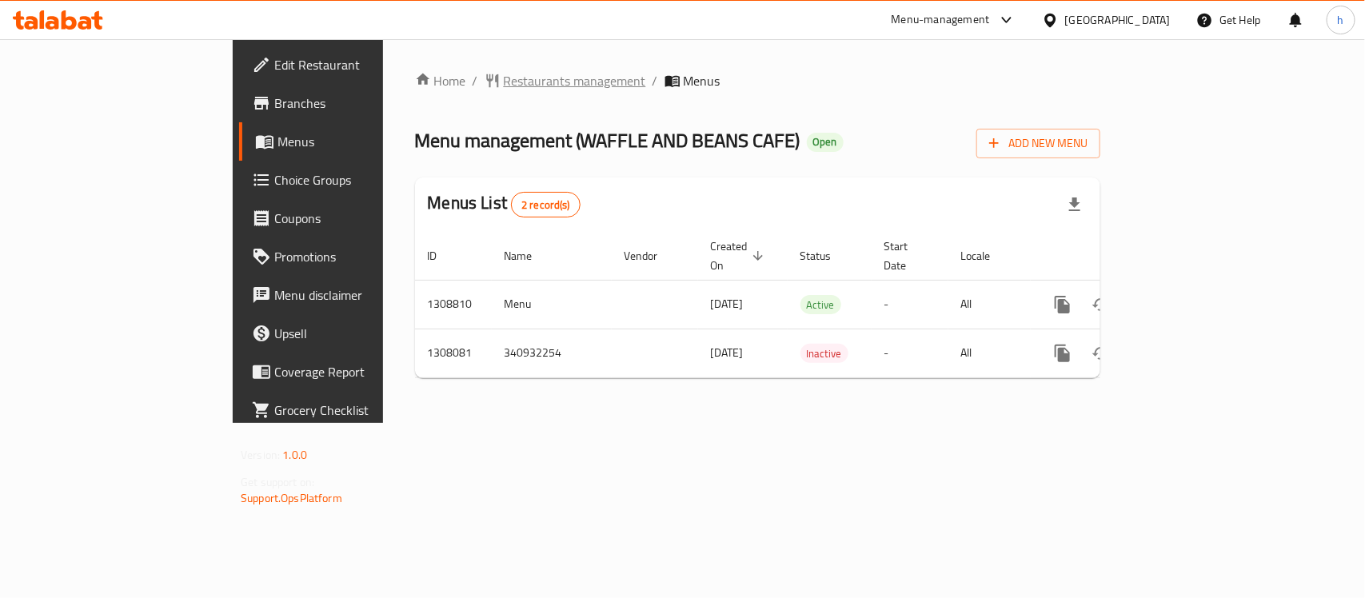
drag, startPoint x: 440, startPoint y: 101, endPoint x: 440, endPoint y: 82, distance: 18.4
click at [440, 88] on div "Home / Restaurants management / Menus Menu management ( WAFFLE AND BEANS CAFE )…" at bounding box center [757, 231] width 685 height 320
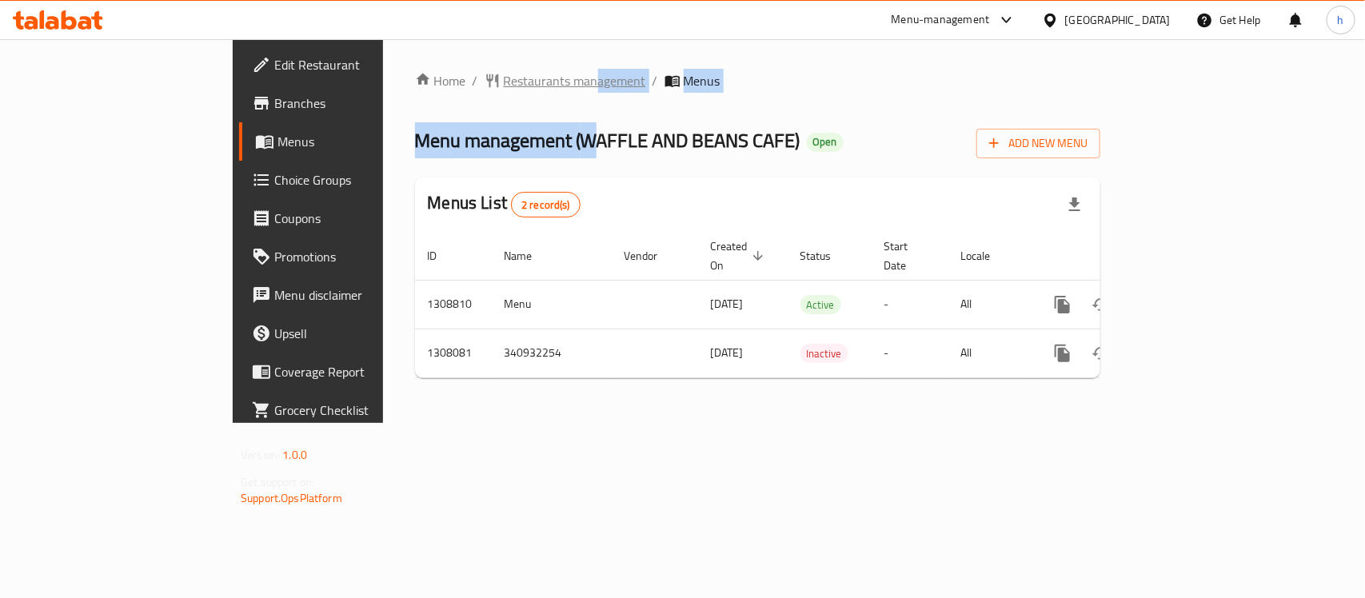
click at [504, 74] on span "Restaurants management" at bounding box center [575, 80] width 142 height 19
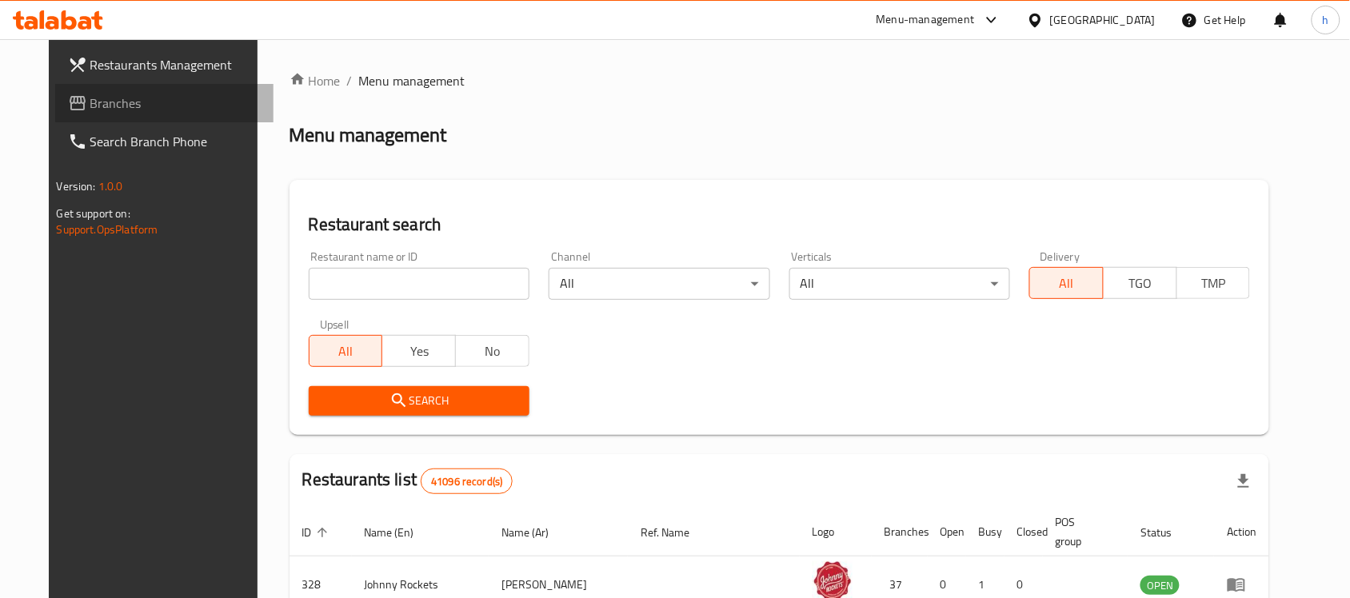
click at [90, 108] on span "Branches" at bounding box center [175, 103] width 171 height 19
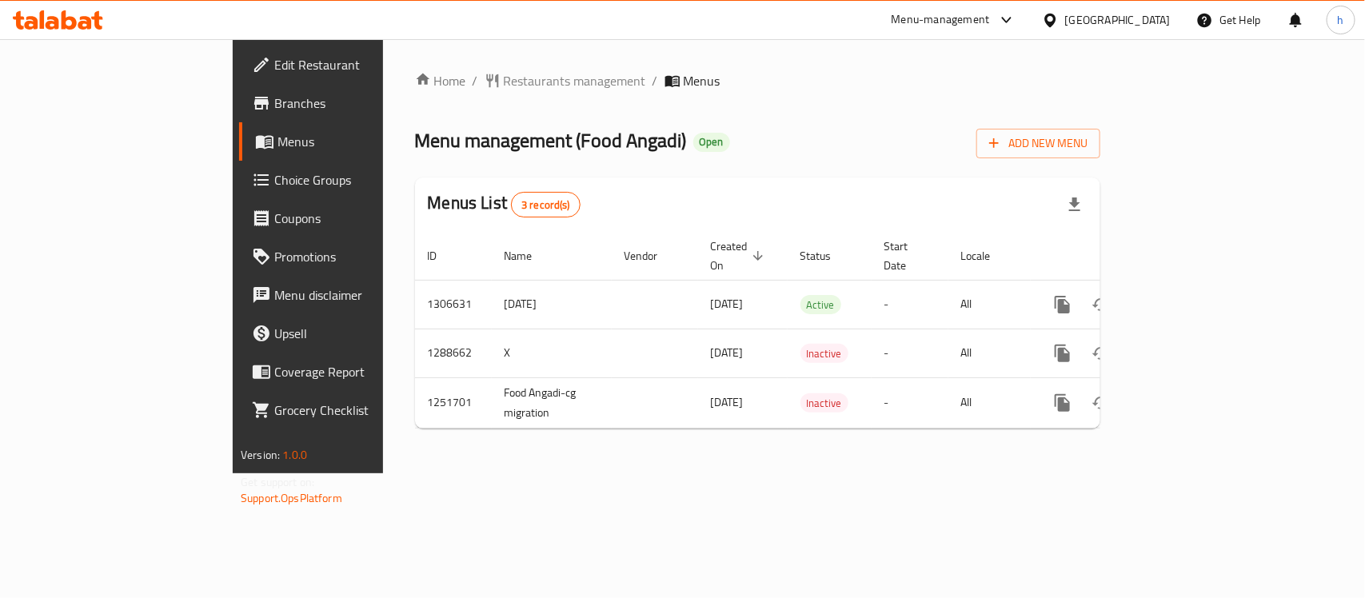
click at [1149, 13] on div "[GEOGRAPHIC_DATA]" at bounding box center [1118, 20] width 106 height 18
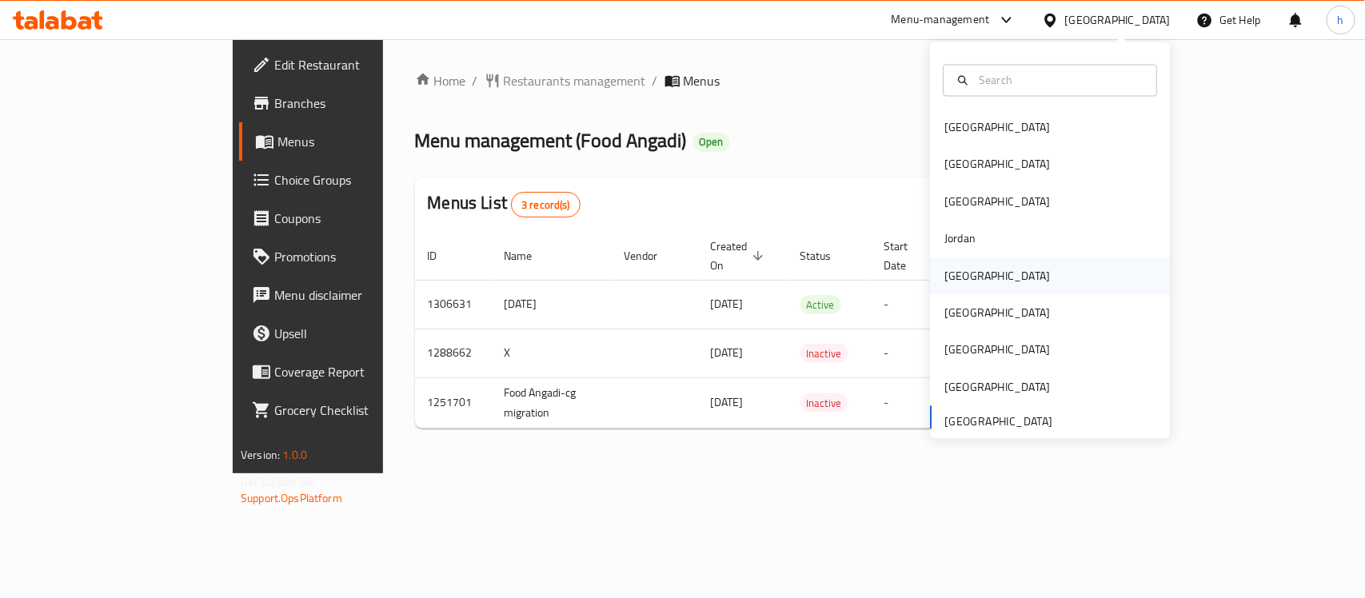
click at [968, 268] on div "[GEOGRAPHIC_DATA]" at bounding box center [997, 275] width 131 height 37
